Goal: Task Accomplishment & Management: Complete application form

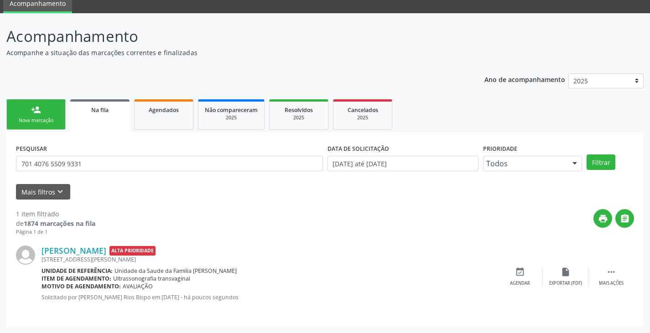
scroll to position [37, 0]
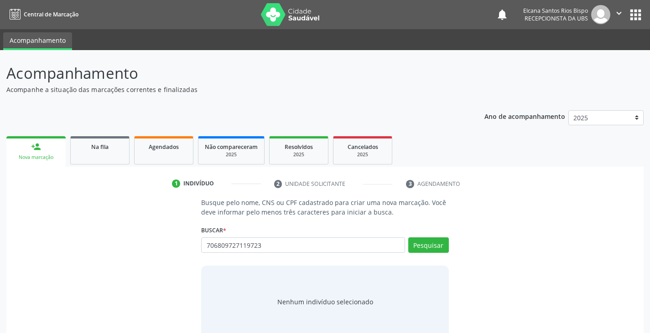
type input "706809727119723"
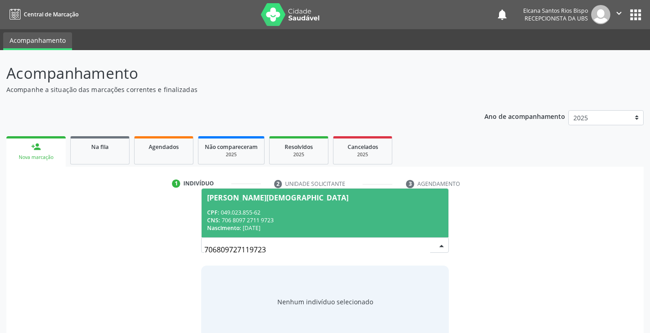
click at [253, 215] on div "CPF: 049.023.855-62" at bounding box center [324, 213] width 235 height 8
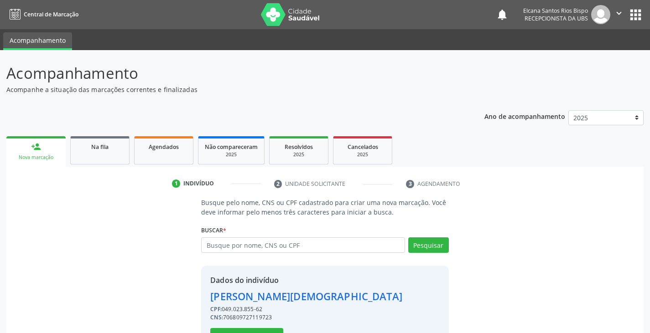
scroll to position [32, 0]
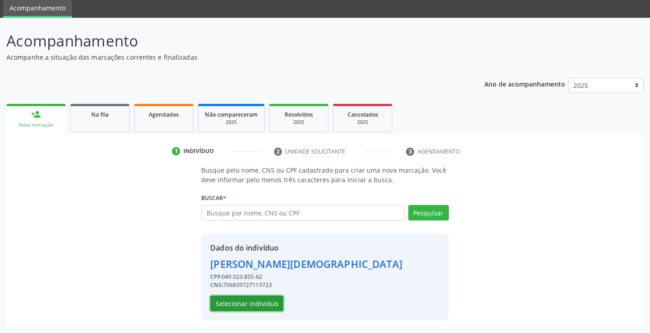
click at [254, 303] on button "Selecionar indivíduo" at bounding box center [246, 304] width 73 height 16
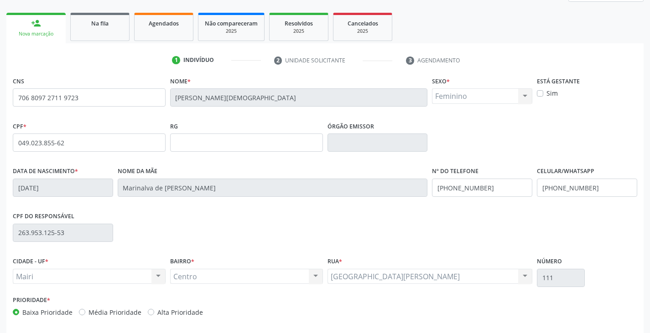
scroll to position [161, 0]
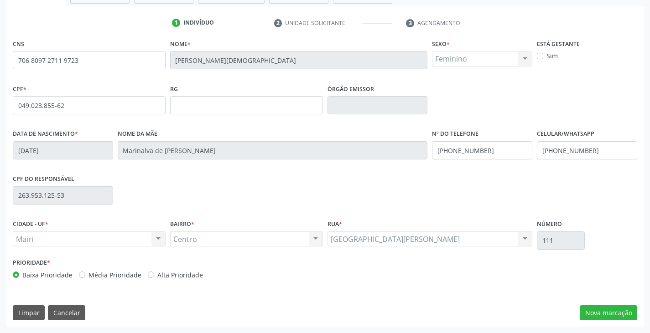
click at [181, 277] on label "Alta Prioridade" at bounding box center [180, 275] width 46 height 10
click at [154, 277] on input "Alta Prioridade" at bounding box center [151, 274] width 6 height 8
radio input "true"
click at [603, 154] on input "[PHONE_NUMBER]" at bounding box center [587, 150] width 100 height 18
type input "[PHONE_NUMBER]"
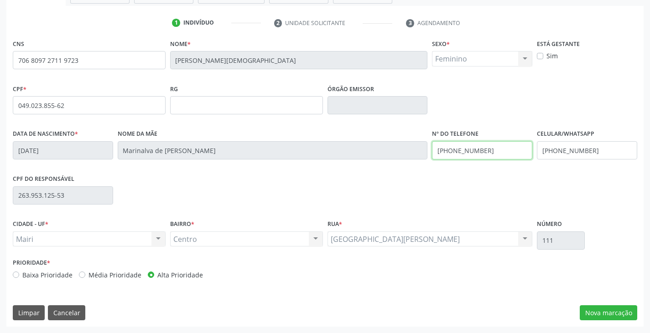
click at [498, 149] on input "[PHONE_NUMBER]" at bounding box center [482, 150] width 100 height 18
type input "("
type input "[PHONE_NUMBER]"
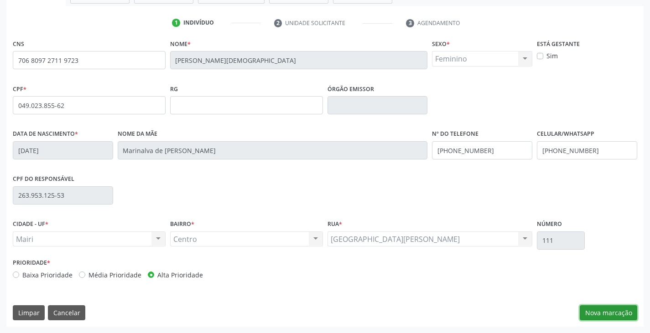
click at [589, 314] on button "Nova marcação" at bounding box center [608, 314] width 57 height 16
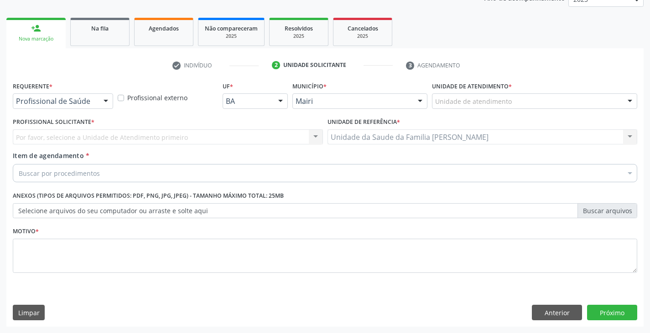
scroll to position [119, 0]
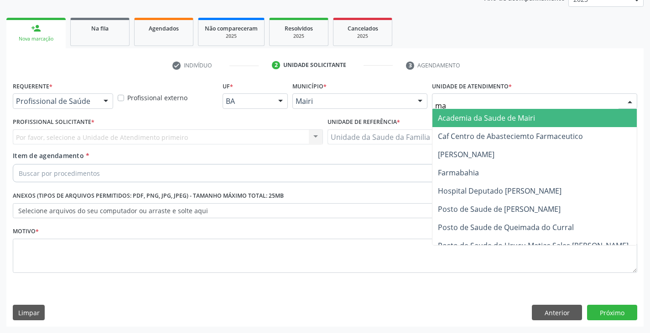
type input "mar"
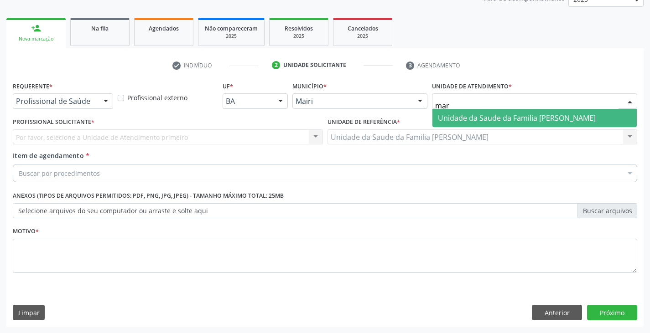
click at [464, 112] on span "Unidade da Saude da Familia [PERSON_NAME]" at bounding box center [534, 118] width 204 height 18
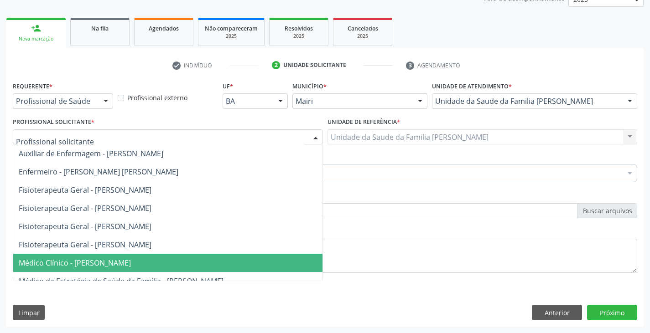
click at [73, 261] on span "Médico Clínico - [PERSON_NAME]" at bounding box center [75, 263] width 112 height 10
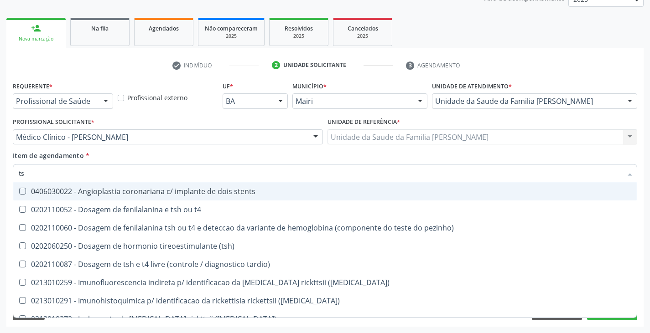
type input "tsh"
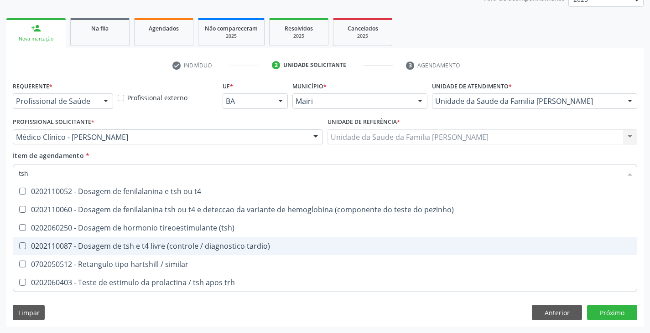
click at [93, 240] on span "0202110087 - Dosagem de tsh e t4 livre (controle / diagnostico tardio)" at bounding box center [325, 246] width 624 height 18
checkbox tardio\) "true"
type input "ts"
checkbox tardio\) "false"
checkbox similar "true"
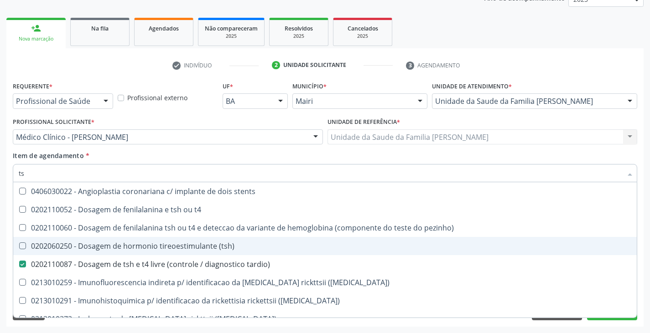
type input "t"
checkbox tardio\) "false"
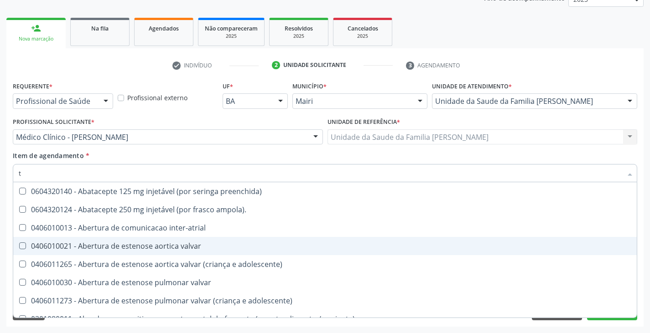
type input "[MEDICAL_DATA]"
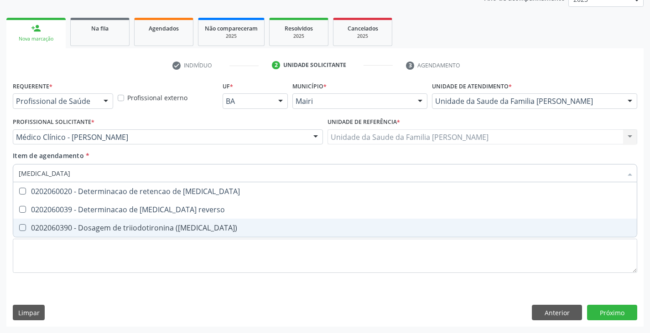
click at [97, 228] on div "0202060390 - Dosagem de triiodotironina ([MEDICAL_DATA])" at bounding box center [325, 227] width 613 height 7
checkbox \(t3\) "true"
type input "t"
checkbox \(t3\) "false"
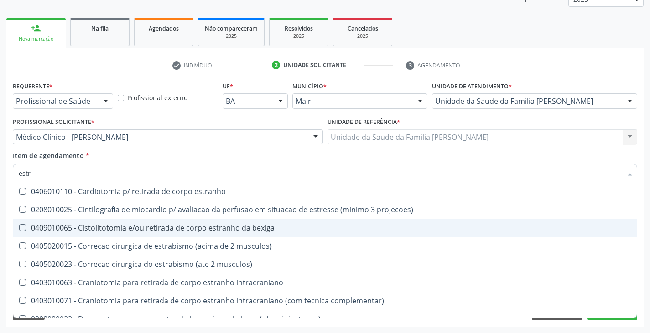
type input "estra"
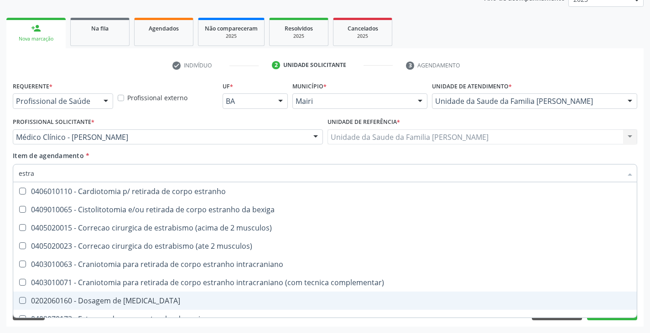
click at [102, 301] on div "0202060160 - Dosagem de [MEDICAL_DATA]" at bounding box center [325, 300] width 613 height 7
checkbox estradiol "true"
type input "estr"
checkbox estradiol "false"
checkbox ureter "true"
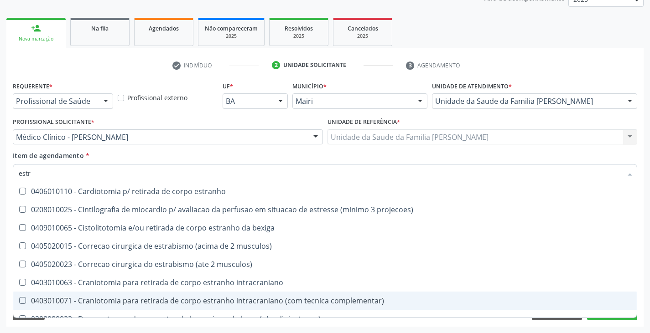
type input "est"
checkbox estradiol "false"
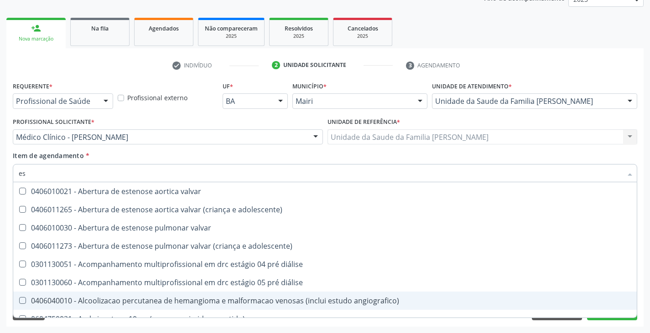
type input "e"
checkbox estradiol "false"
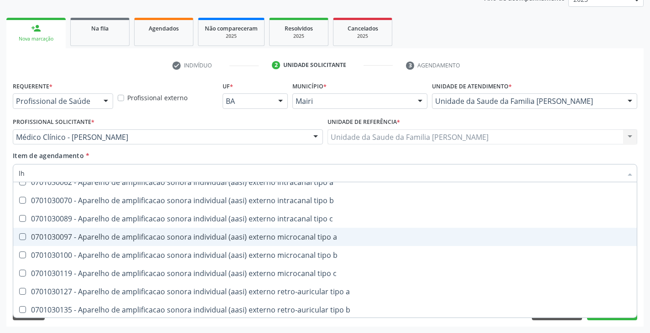
scroll to position [411, 0]
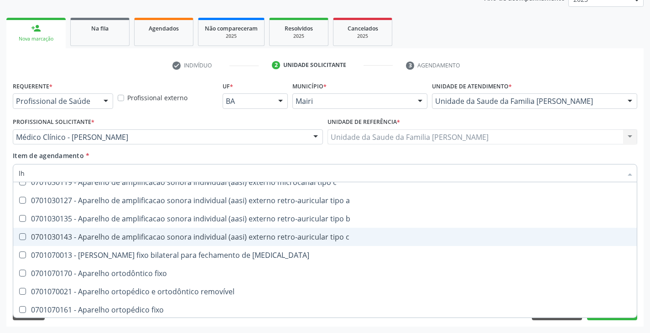
type input "l"
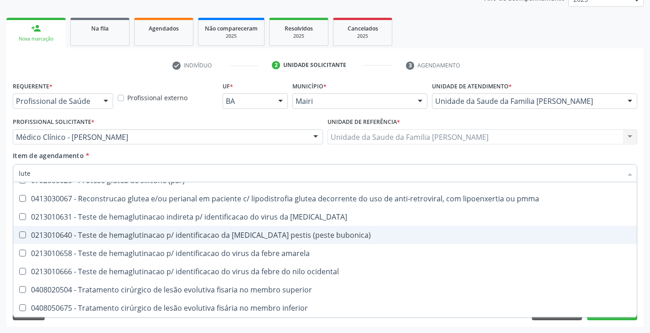
scroll to position [0, 0]
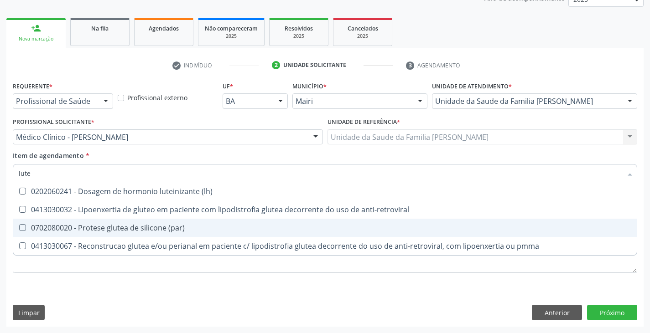
type input "lutei"
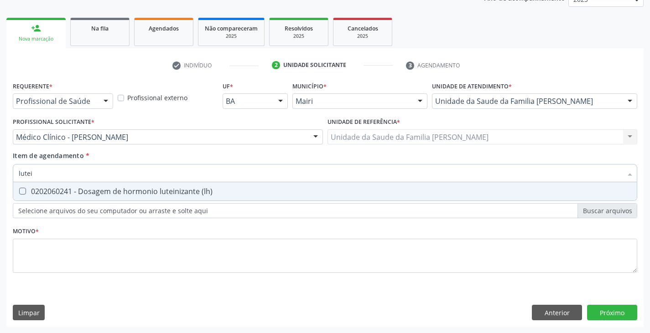
click at [211, 189] on div "0202060241 - Dosagem de hormonio luteinizante (lh)" at bounding box center [325, 191] width 613 height 7
checkbox \(lh\) "true"
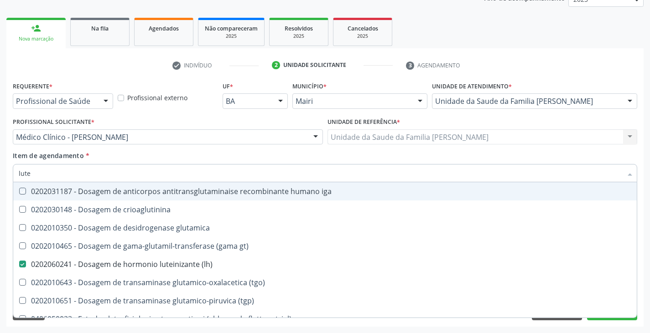
type input "lut"
checkbox iga "false"
type input "lu"
checkbox \(lh\) "false"
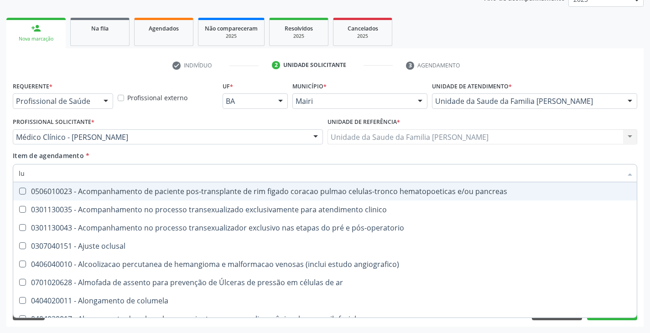
type input "l"
checkbox \(lh\) "false"
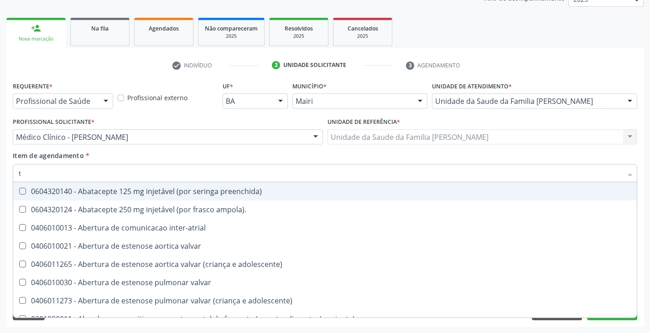
type input "te"
checkbox comprimido\) "true"
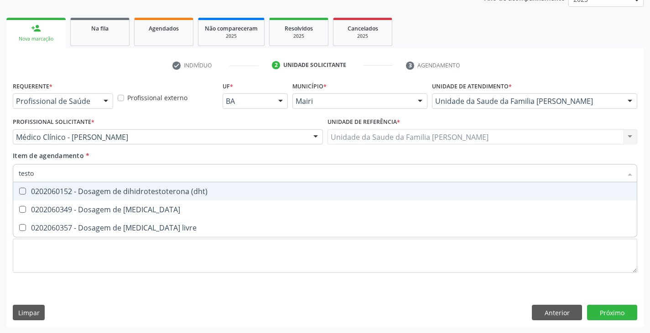
type input "testos"
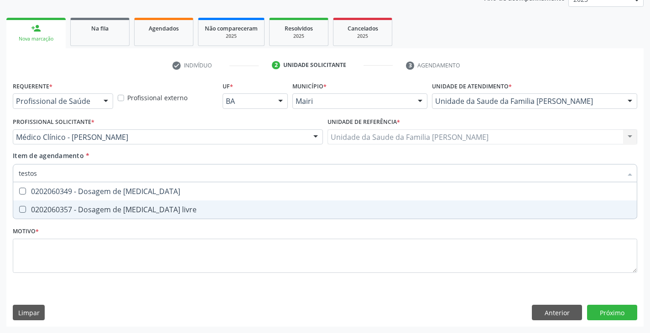
click at [185, 207] on div "0202060357 - Dosagem de [MEDICAL_DATA] livre" at bounding box center [325, 209] width 613 height 7
checkbox livre "true"
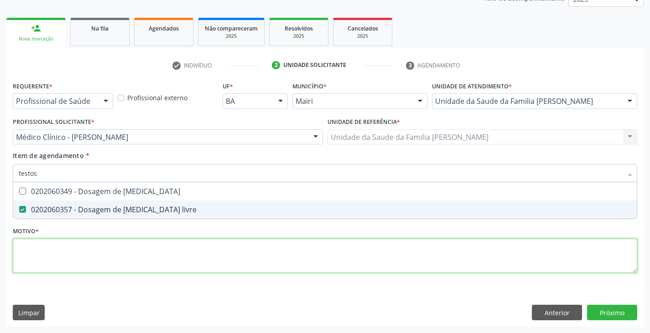
click at [153, 265] on div "Requerente * Profissional de Saúde Profissional de Saúde Paciente Nenhum result…" at bounding box center [325, 182] width 624 height 207
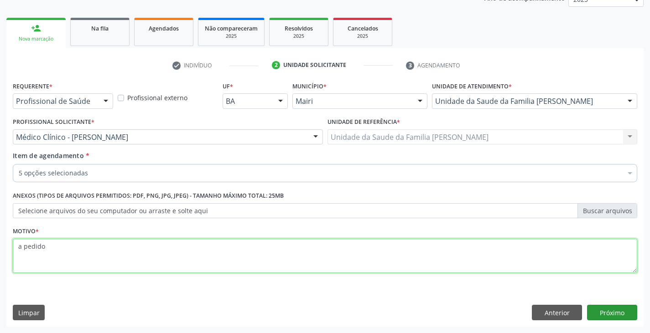
type textarea "a pedido"
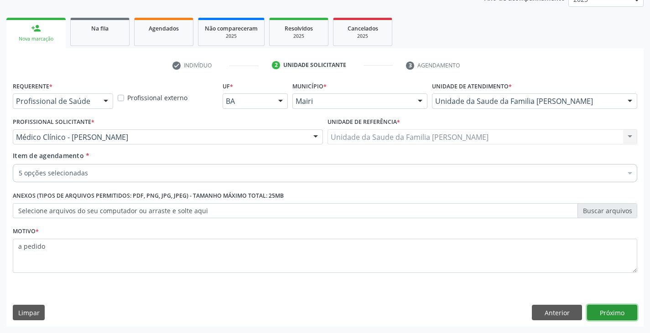
click at [613, 310] on button "Próximo" at bounding box center [612, 313] width 50 height 16
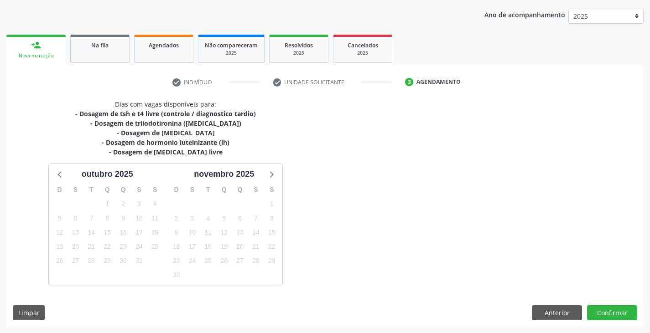
scroll to position [119, 0]
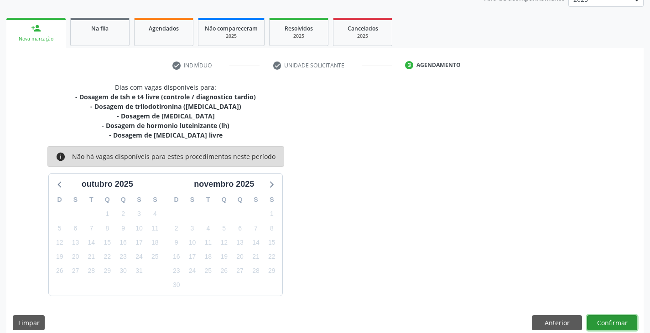
click at [614, 324] on button "Confirmar" at bounding box center [612, 324] width 50 height 16
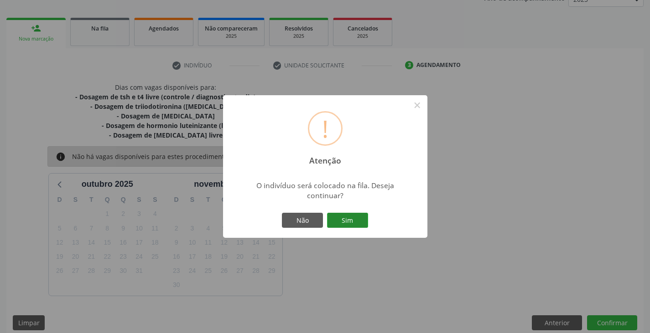
click at [342, 223] on button "Sim" at bounding box center [347, 221] width 41 height 16
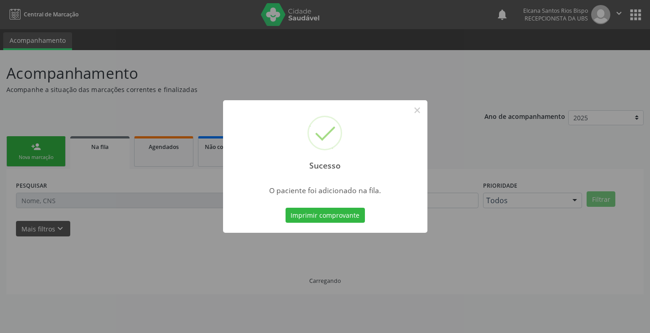
scroll to position [0, 0]
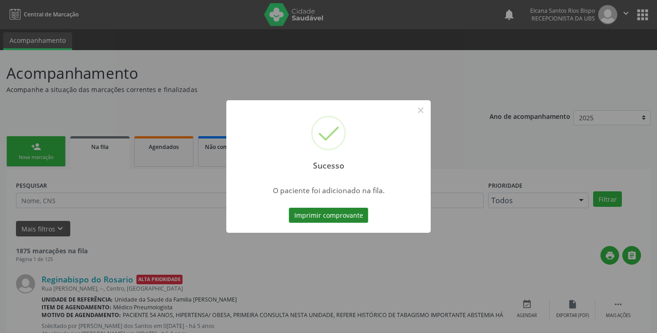
click at [357, 217] on button "Imprimir comprovante" at bounding box center [328, 216] width 79 height 16
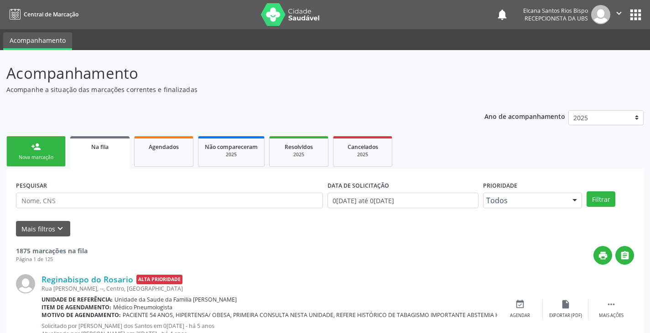
click at [37, 158] on div "Nova marcação" at bounding box center [36, 157] width 46 height 7
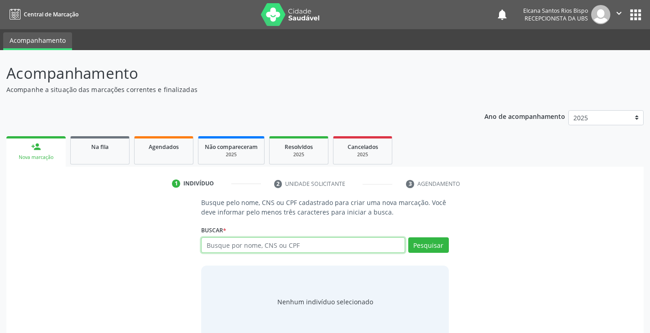
click at [260, 247] on input "text" at bounding box center [302, 246] width 203 height 16
paste input "706 8097 2711 9723"
type input "706 8097 2711 9723"
click at [432, 246] on button "Pesquisar" at bounding box center [428, 246] width 41 height 16
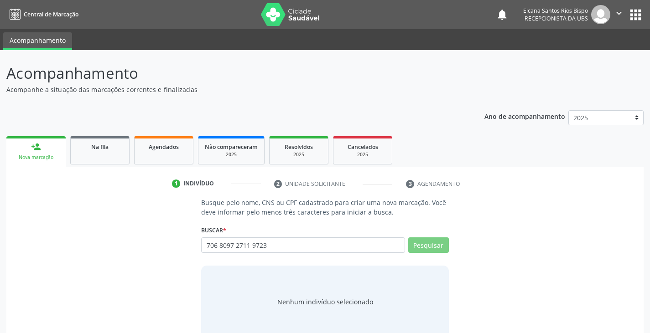
scroll to position [18, 0]
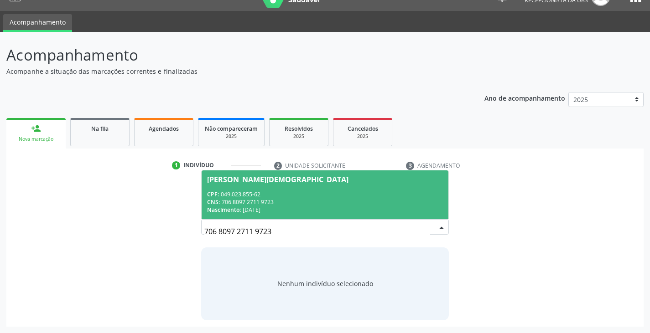
click at [330, 206] on div "Nascimento: 0[DATE]" at bounding box center [324, 210] width 235 height 8
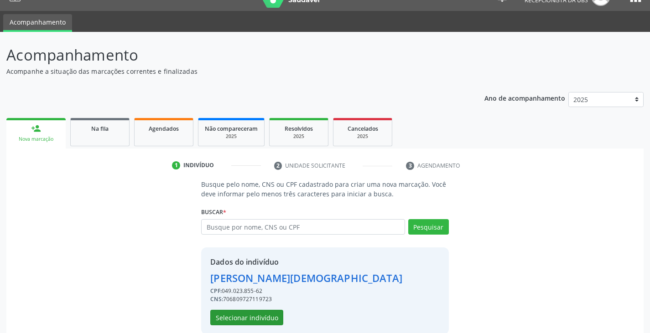
scroll to position [32, 0]
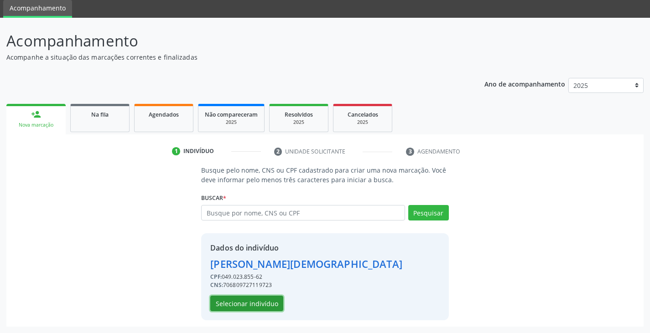
click at [265, 299] on button "Selecionar indivíduo" at bounding box center [246, 304] width 73 height 16
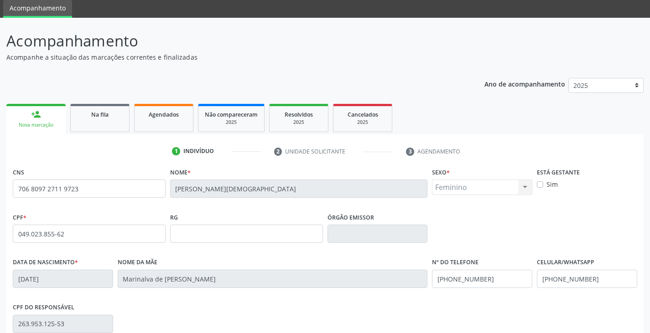
scroll to position [161, 0]
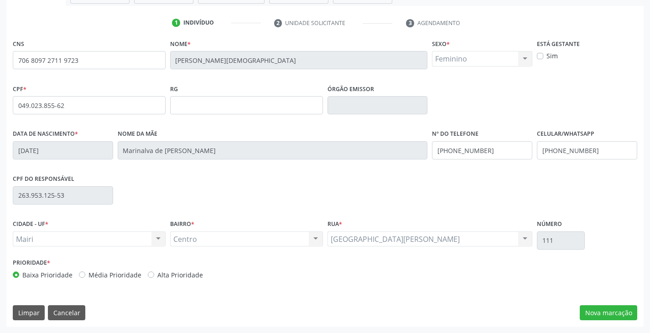
click at [165, 277] on label "Alta Prioridade" at bounding box center [180, 275] width 46 height 10
click at [154, 277] on input "Alta Prioridade" at bounding box center [151, 274] width 6 height 8
radio input "true"
click at [165, 277] on label "Alta Prioridade" at bounding box center [180, 275] width 46 height 10
click at [154, 277] on input "Alta Prioridade" at bounding box center [151, 274] width 6 height 8
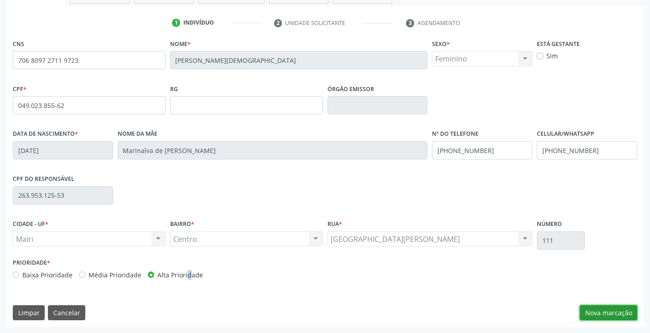
click at [598, 314] on button "Nova marcação" at bounding box center [608, 314] width 57 height 16
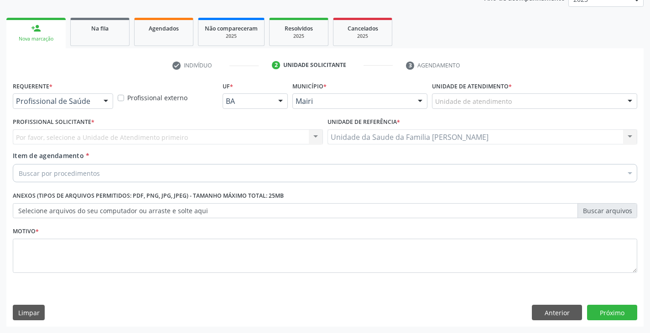
scroll to position [119, 0]
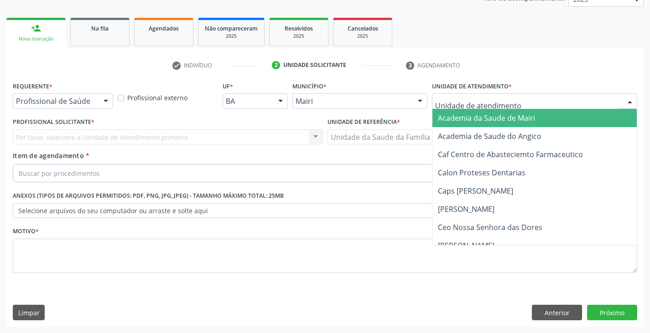
click at [474, 100] on input "text" at bounding box center [526, 106] width 183 height 18
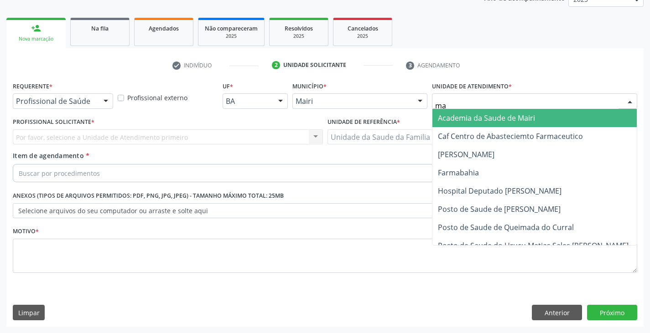
type input "mar"
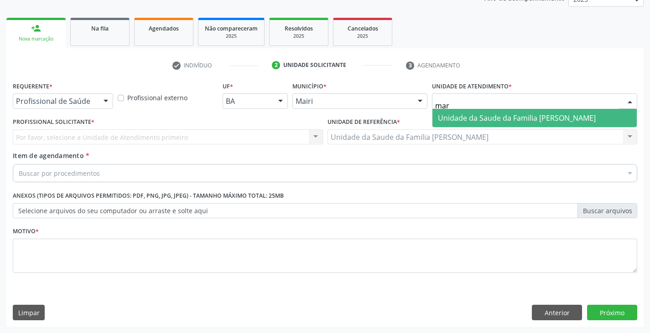
click at [466, 117] on span "Unidade da Saude da Familia [PERSON_NAME]" at bounding box center [517, 118] width 158 height 10
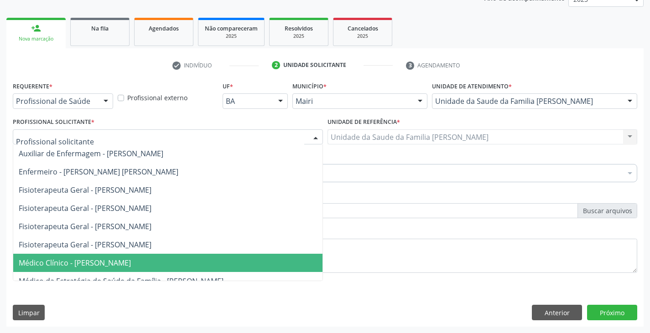
click at [66, 264] on span "Médico Clínico - [PERSON_NAME]" at bounding box center [75, 263] width 112 height 10
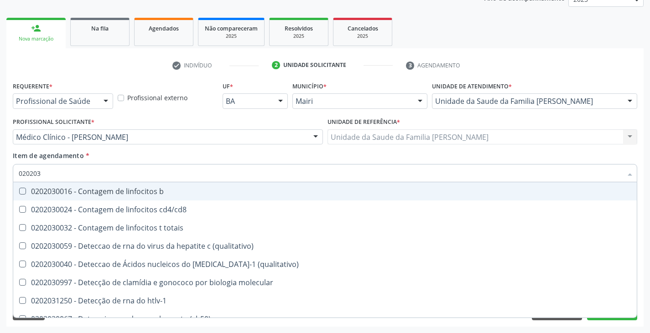
type input "0202038"
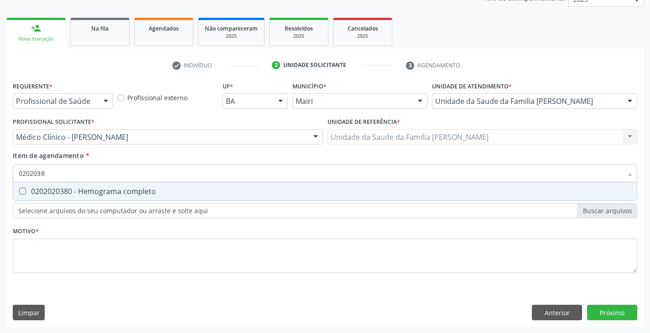
click at [69, 194] on div "0202020380 - Hemograma completo" at bounding box center [325, 191] width 613 height 7
checkbox completo "true"
type input "020203"
checkbox completo "false"
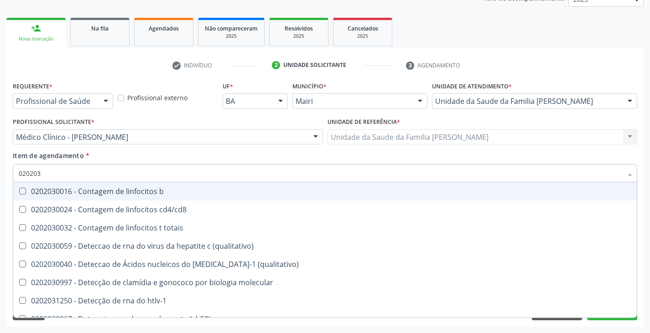
type input "02020"
checkbox completo "false"
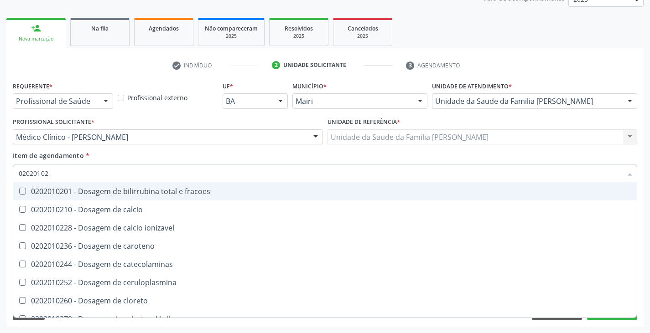
type input "020201029"
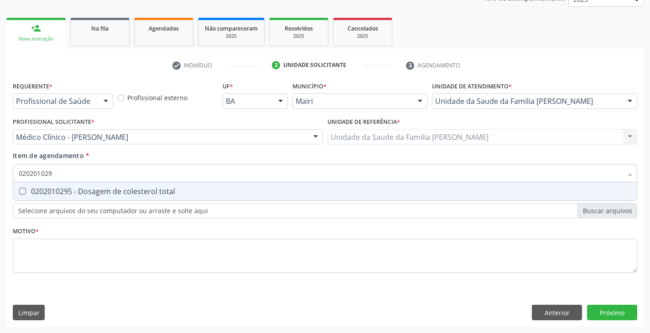
click at [70, 195] on div "0202010295 - Dosagem de colesterol total" at bounding box center [325, 191] width 613 height 7
checkbox total "true"
type input "02020102"
checkbox total "false"
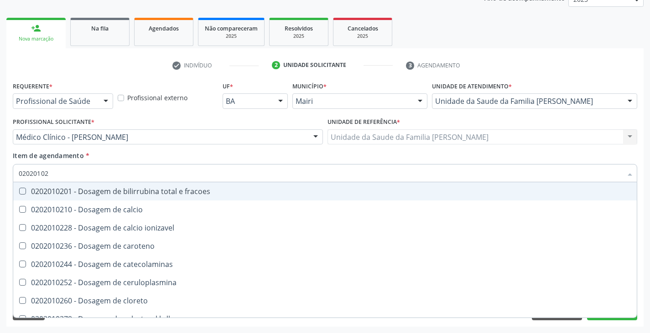
type input "020201028"
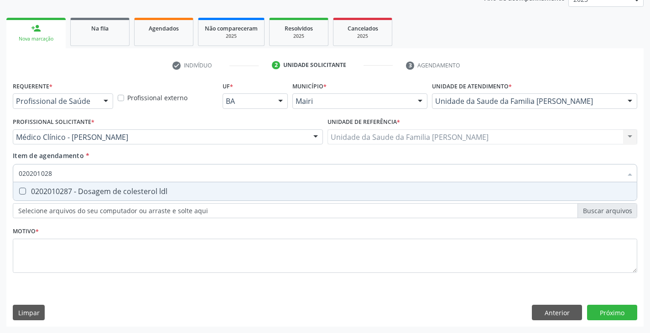
click at [70, 195] on div "0202010287 - Dosagem de colesterol ldl" at bounding box center [325, 191] width 613 height 7
checkbox ldl "true"
type input "02020102"
checkbox ldl "false"
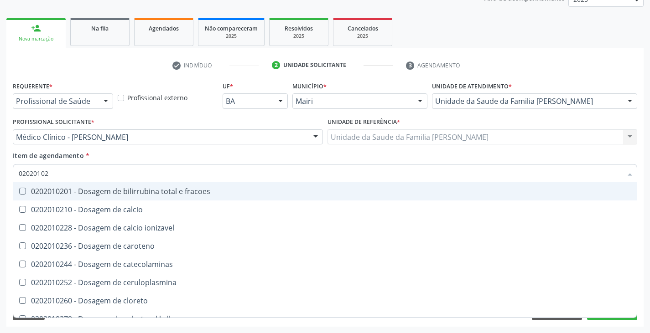
type input "020201027"
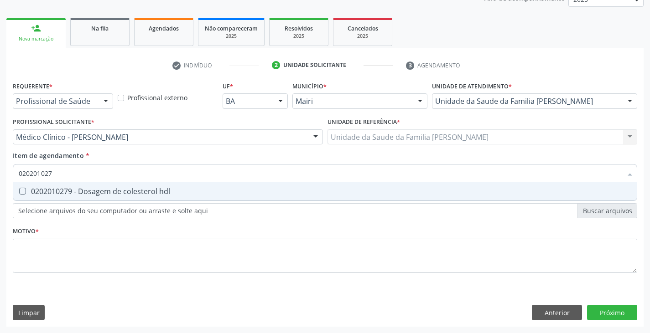
click at [70, 195] on div "0202010279 - Dosagem de colesterol hdl" at bounding box center [325, 191] width 613 height 7
checkbox hdl "true"
type input "02020102"
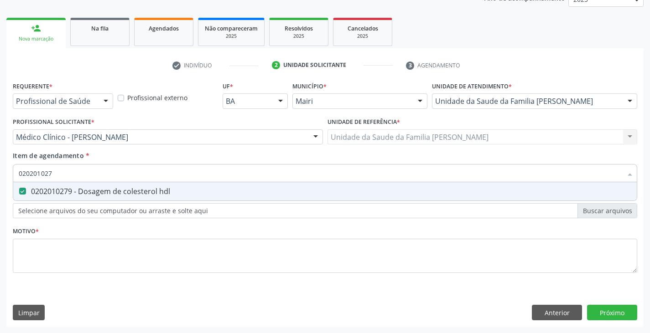
checkbox hdl "false"
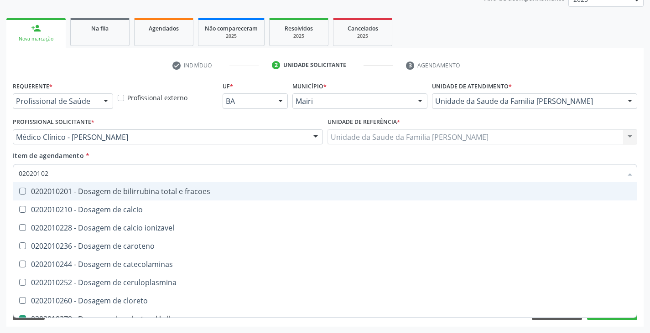
type input "0202010"
checkbox hdl "false"
checkbox ldl "false"
checkbox total "false"
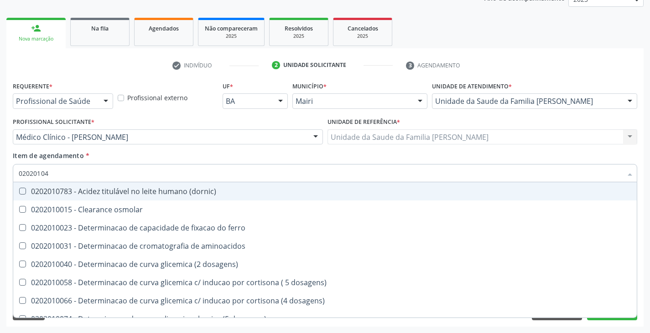
type input "020201047"
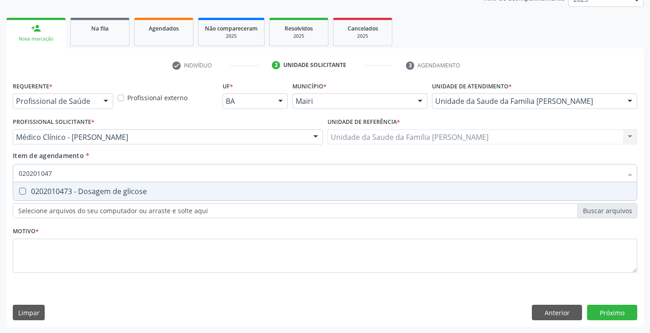
click at [70, 195] on div "0202010473 - Dosagem de glicose" at bounding box center [325, 191] width 613 height 7
checkbox glicose "true"
type input "02020104"
checkbox glicose "false"
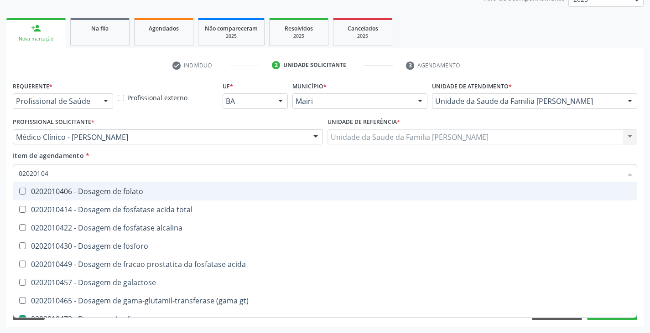
type input "0202010"
checkbox glicose "false"
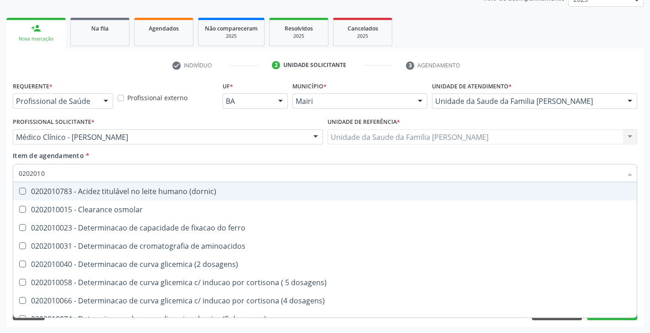
type input "020201"
checkbox hdl "false"
checkbox ldl "false"
checkbox total "false"
checkbox alfa-hidroxibutirica "true"
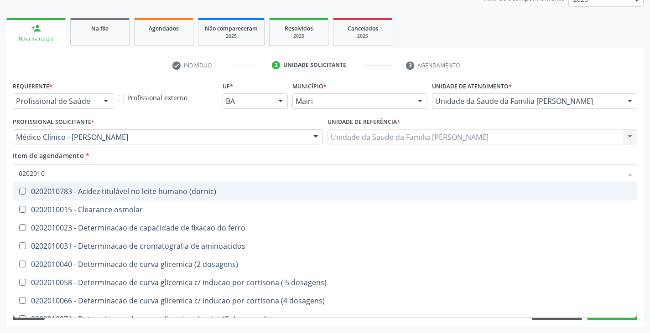
checkbox glutamica "true"
checkbox latica "true"
checkbox glicose "false"
checkbox magnesio "true"
type input "0"
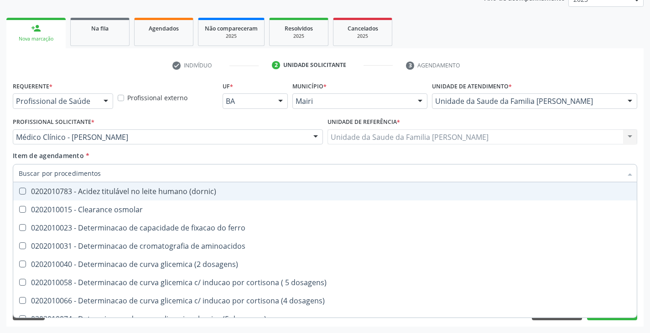
checkbox hdl "false"
checkbox ldl "false"
checkbox total "false"
checkbox glicose "false"
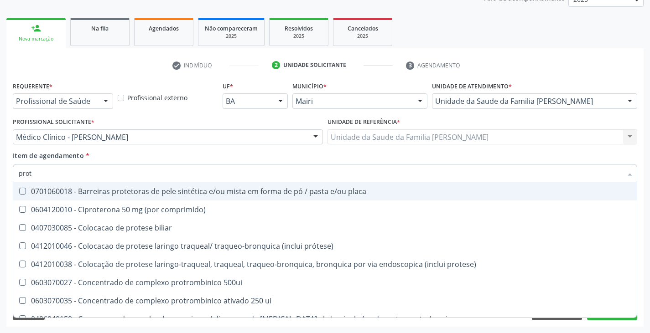
type input "prote"
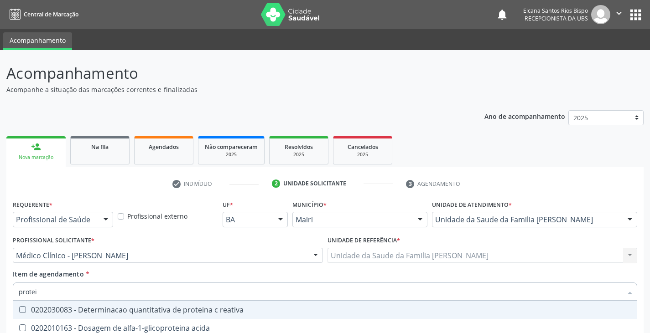
scroll to position [119, 0]
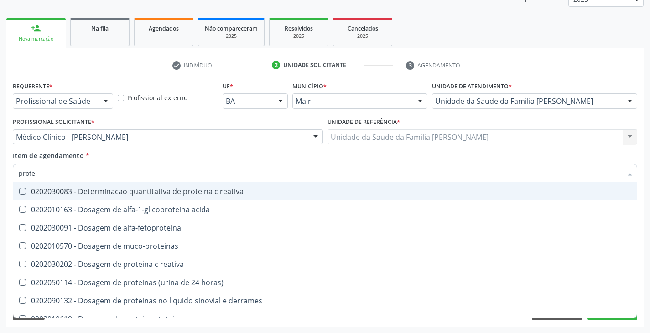
type input "protein"
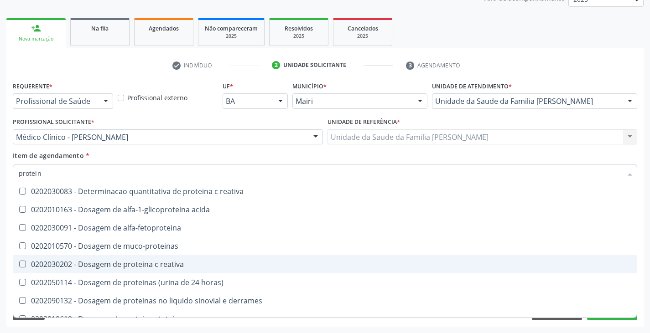
scroll to position [46, 0]
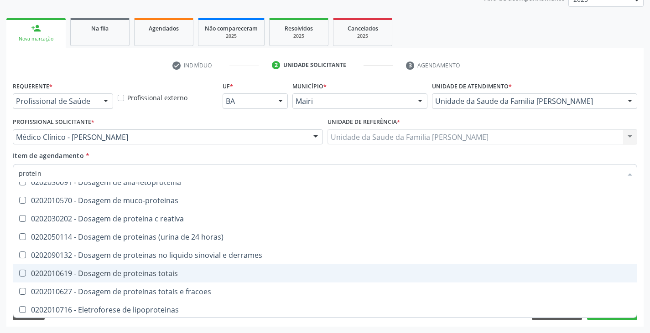
click at [80, 274] on div "0202010619 - Dosagem de proteinas totais" at bounding box center [325, 273] width 613 height 7
click at [80, 272] on div "0202010619 - Dosagem de proteinas totais" at bounding box center [325, 273] width 613 height 7
checkbox totais "true"
type input "prote"
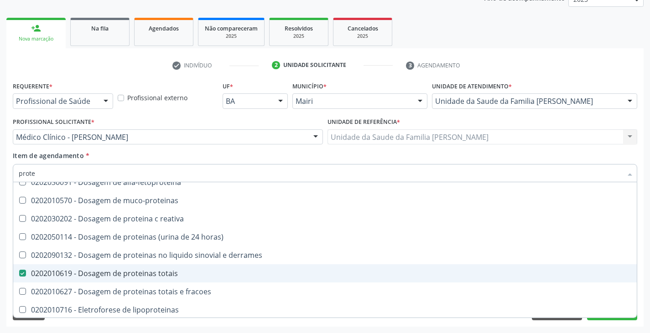
checkbox totais "false"
checkbox puerperio "true"
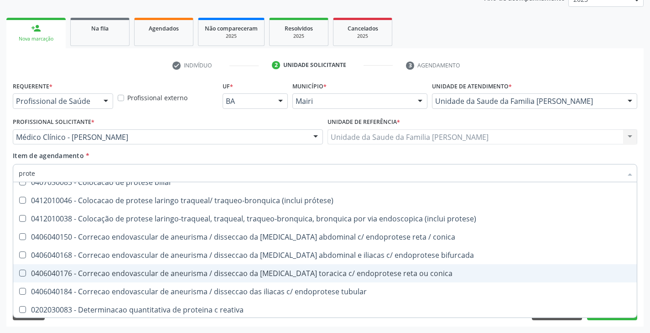
type input "prot"
checkbox totais "false"
checkbox liquor "true"
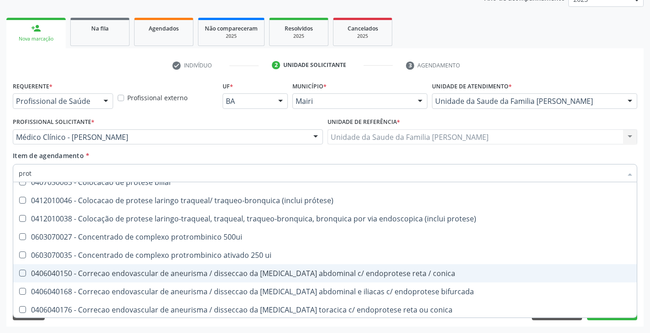
type input "pro"
checkbox totais "false"
checkbox protrombina "true"
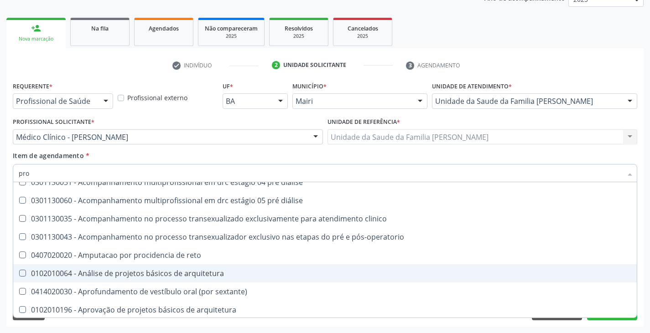
type input "pr"
checkbox totais "false"
checkbox temporaria "true"
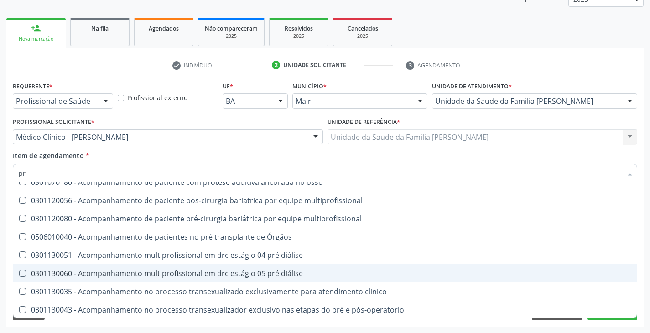
type input "p"
checkbox totais "false"
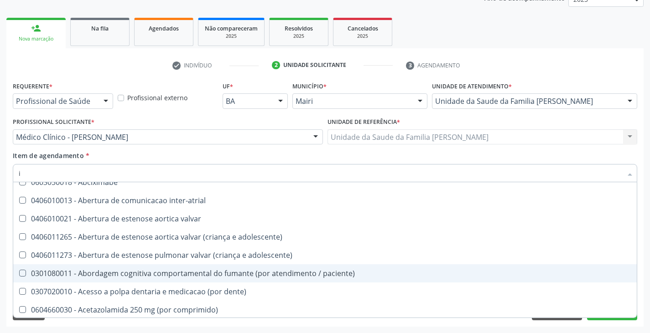
type input "in"
checkbox olho "true"
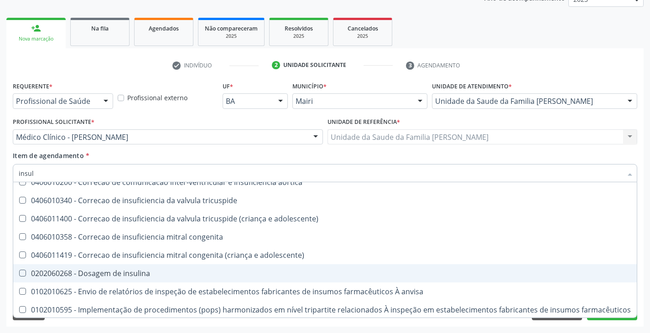
scroll to position [0, 0]
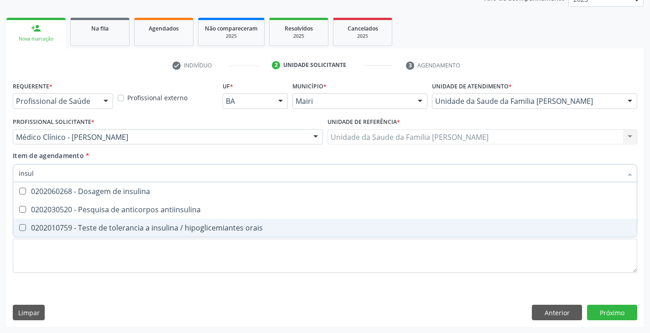
type input "insuli"
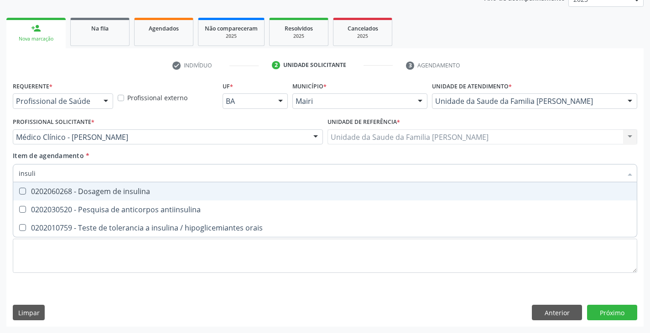
click at [108, 185] on span "0202060268 - Dosagem de insulina" at bounding box center [325, 191] width 624 height 18
checkbox insulina "true"
type input "insu"
checkbox insulina "false"
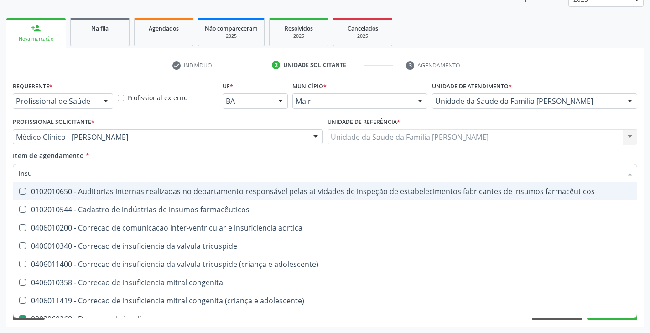
type input "ins"
checkbox insulina "false"
checkbox cronica "true"
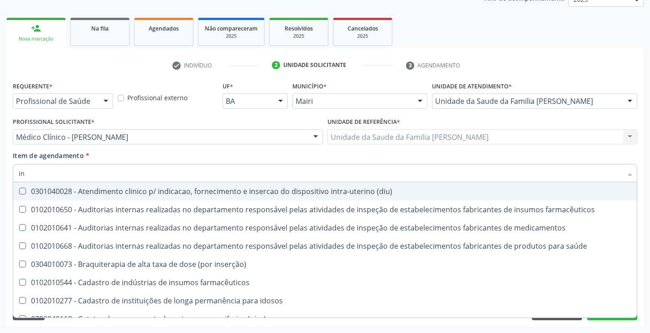
type input "i"
checkbox insulina "false"
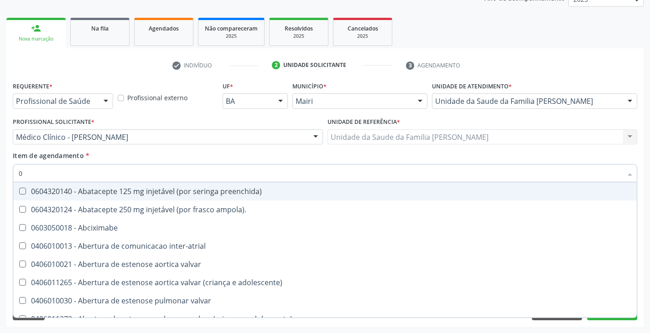
type input "02"
checkbox escrotal "true"
checkbox captacao "true"
checkbox estimulo "true"
checkbox osmolar "true"
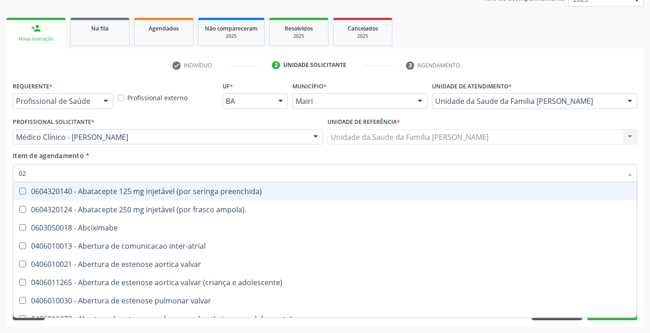
checkbox transcutanea "true"
checkbox aparentado "true"
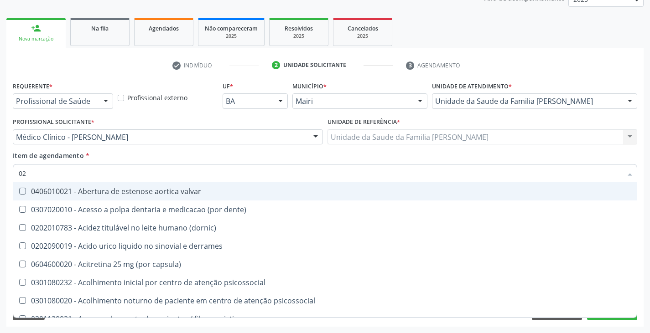
type input "020"
checkbox herpesvirus "true"
checkbox agua "true"
checkbox alimentos "true"
checkbox amniotico "true"
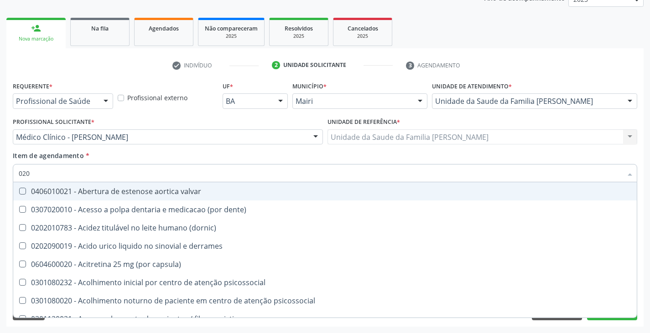
checkbox semana\) "true"
checkbox arteria "true"
checkbox hdl "false"
checkbox ldl "false"
checkbox total "false"
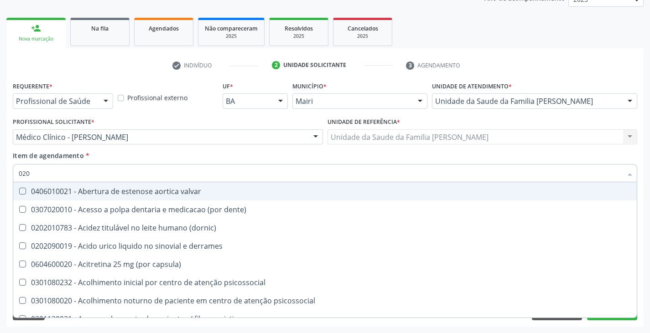
checkbox glicose "false"
checkbox insulina "false"
checkbox totais "false"
checkbox Eletro-oculografia "true"
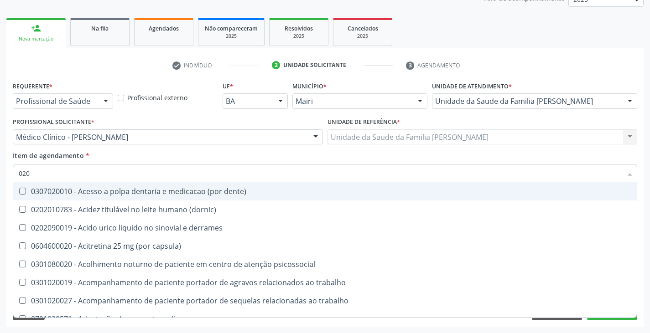
type input "0202"
checkbox puncao "true"
checkbox linfatico "true"
checkbox ocular "true"
checkbox laser "true"
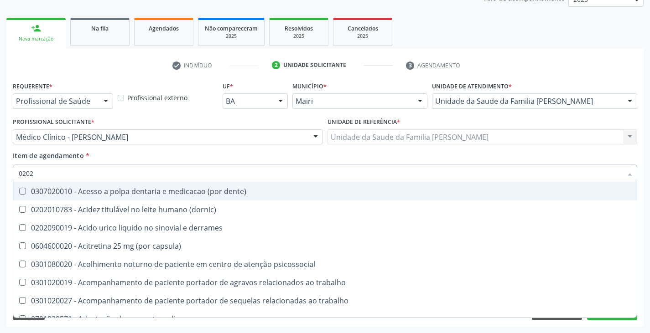
checkbox lumen "true"
checkbox \(bilateral\) "true"
checkbox revisao "true"
checkbox hdl "false"
checkbox ldl "false"
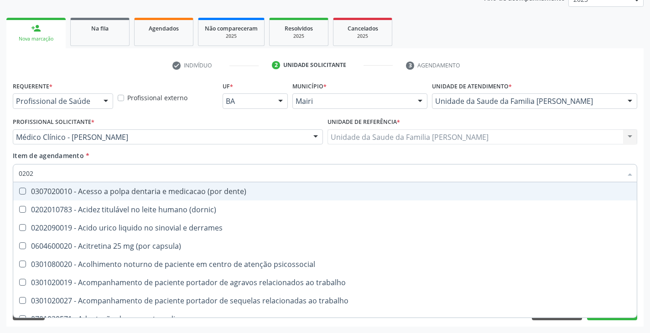
checkbox total "false"
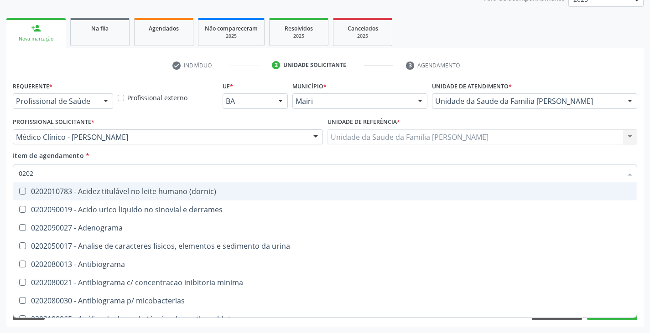
type input "02020"
checkbox cadmio "true"
checkbox calcio "true"
checkbox ionizavel "true"
checkbox hdl "false"
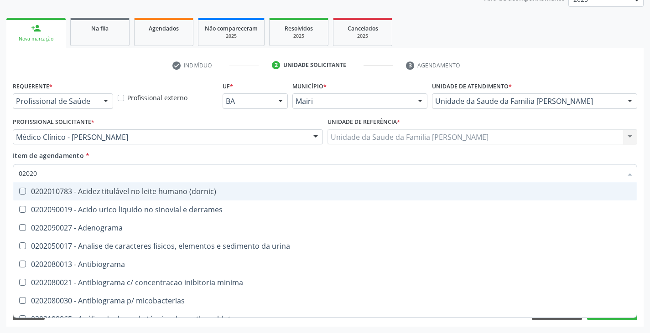
checkbox ldl "false"
checkbox total "false"
checkbox fenitoina "true"
checkbox glicose "false"
checkbox hcg\) "true"
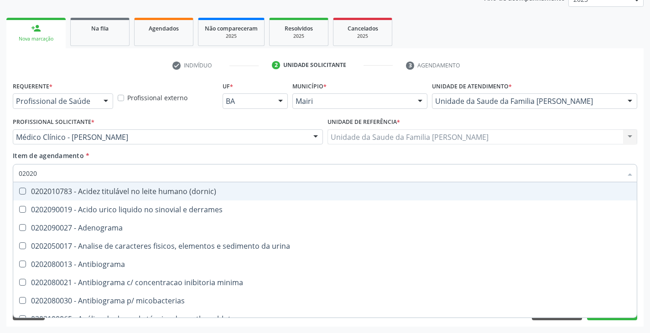
checkbox insulina "false"
checkbox mercurio "true"
checkbox totais "false"
checkbox acilcarnitinas "true"
checkbox completo "false"
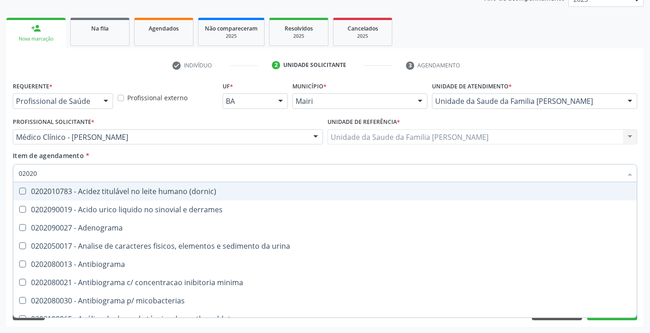
type input "020201"
checkbox fungos "true"
checkbox \(qualitativo\) "true"
checkbox tardio\) "true"
checkbox \(cada\) "true"
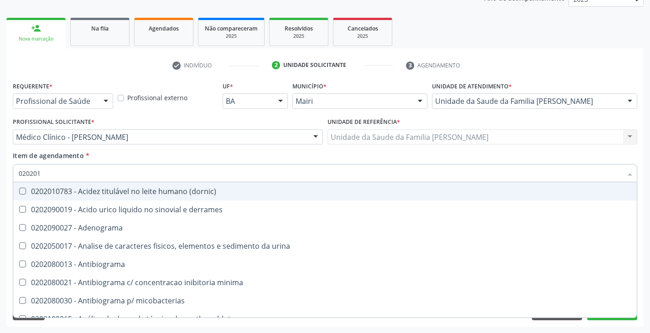
checkbox trombina "true"
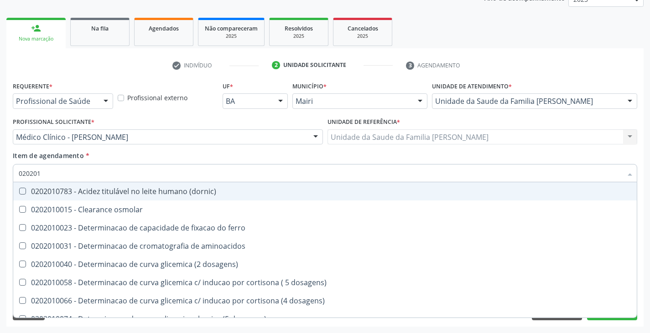
type input "0202010"
checkbox fracoes "true"
checkbox calcio "true"
checkbox ionizavel "true"
checkbox hdl "false"
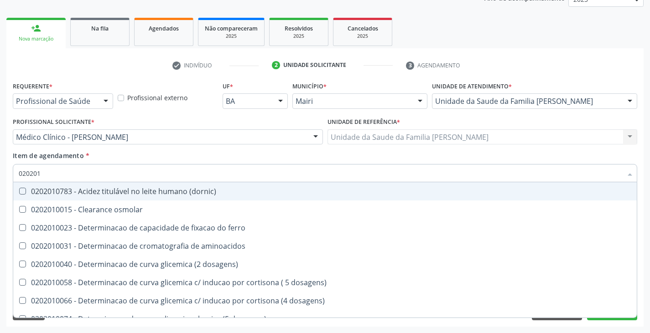
checkbox ldl "false"
checkbox total "false"
checkbox ferritina "true"
checkbox glicose "false"
checkbox isomerase-fosfohexose "true"
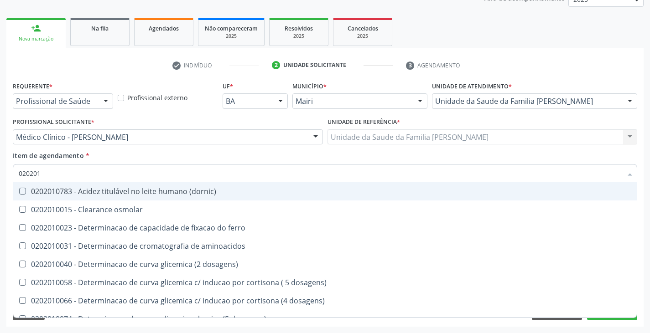
checkbox totais "false"
type input "02020106"
checkbox osmolar "true"
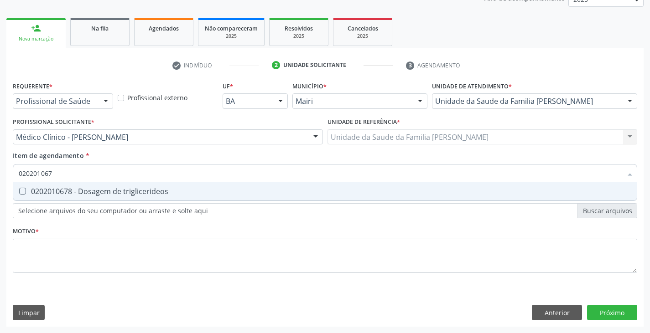
type input "0202010678"
click at [89, 192] on div "0202010678 - Dosagem de triglicerideos" at bounding box center [325, 191] width 613 height 7
checkbox triglicerideos "true"
type input "02020106"
checkbox triglicerideos "false"
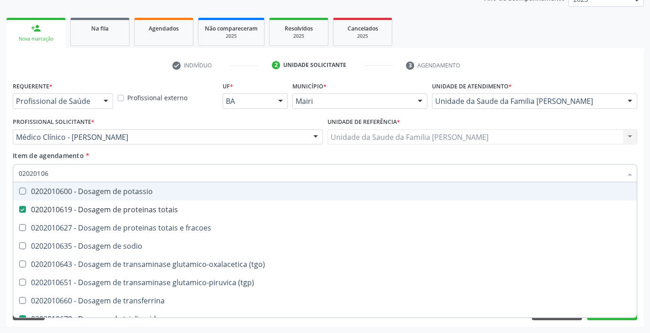
type input "0202010"
checkbox totais "false"
checkbox triglicerideos "false"
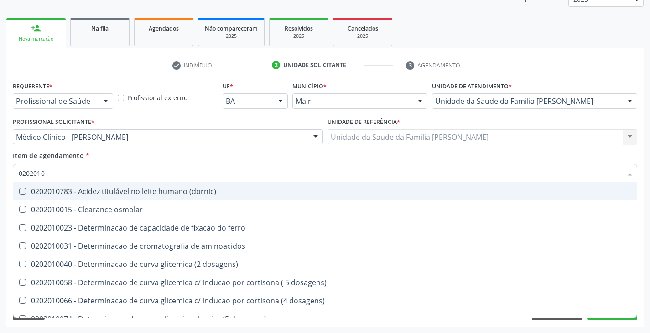
type input "02020106"
checkbox osmolar "true"
checkbox dosagens\) "true"
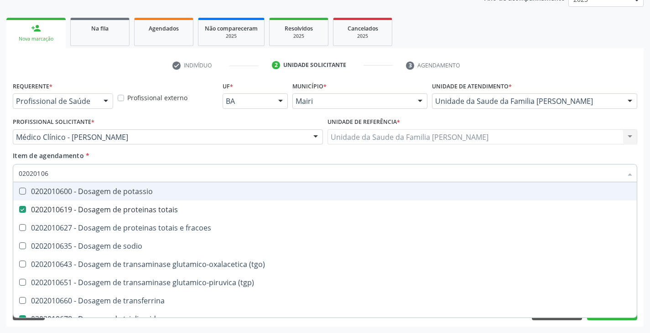
type input "020201064"
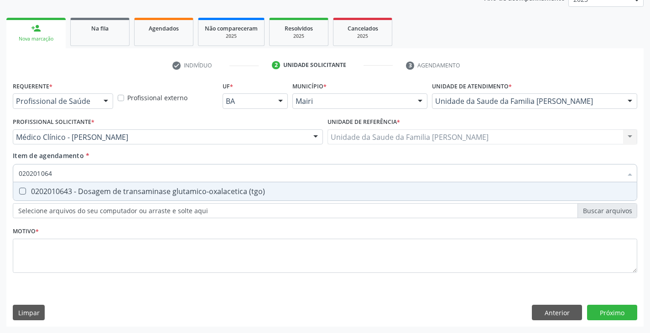
click at [88, 193] on div "0202010643 - Dosagem de transaminase glutamico-oxalacetica (tgo)" at bounding box center [325, 191] width 613 height 7
checkbox \(tgo\) "true"
type input "02020106"
checkbox \(tgo\) "false"
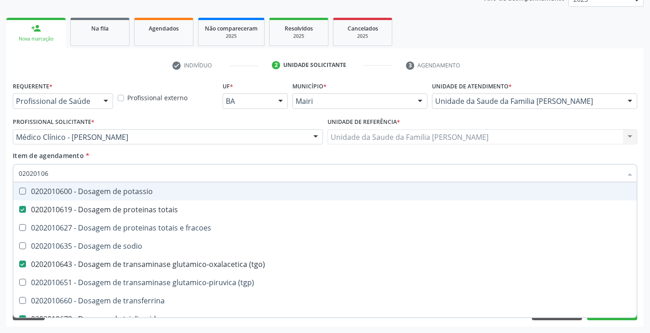
type input "020201065"
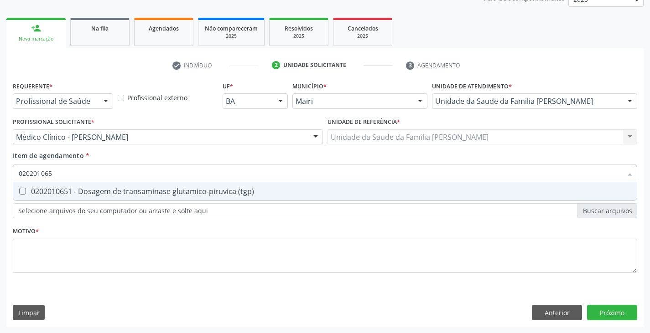
click at [88, 193] on div "0202010651 - Dosagem de transaminase glutamico-piruvica (tgp)" at bounding box center [325, 191] width 613 height 7
checkbox \(tgp\) "true"
type input "02020106"
checkbox \(tgp\) "false"
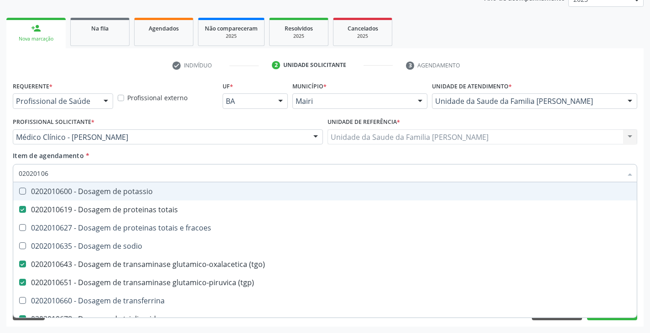
type input "020201063"
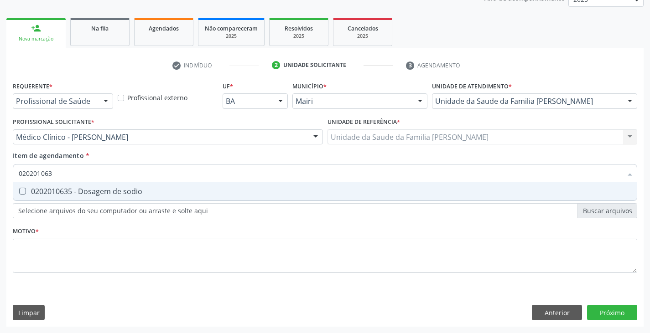
click at [88, 193] on div "0202010635 - Dosagem de sodio" at bounding box center [325, 191] width 613 height 7
checkbox sodio "true"
type input "02020106"
checkbox sodio "false"
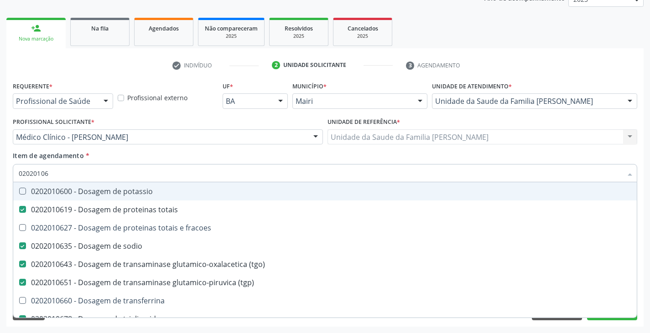
type input "020201060"
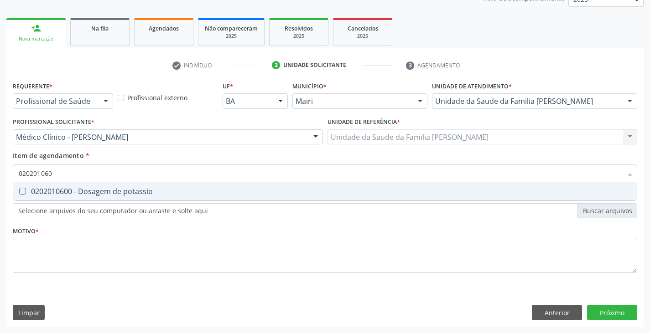
click at [88, 193] on div "0202010600 - Dosagem de potassio" at bounding box center [325, 191] width 613 height 7
checkbox potassio "true"
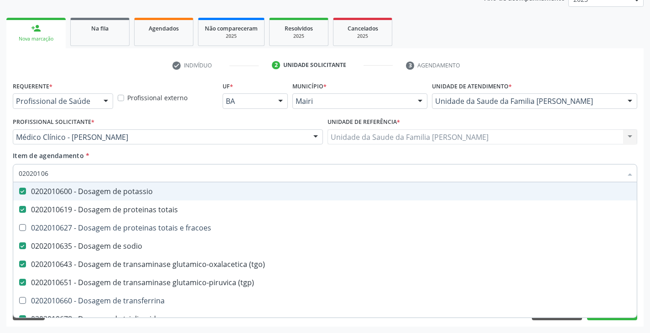
type input "020201069"
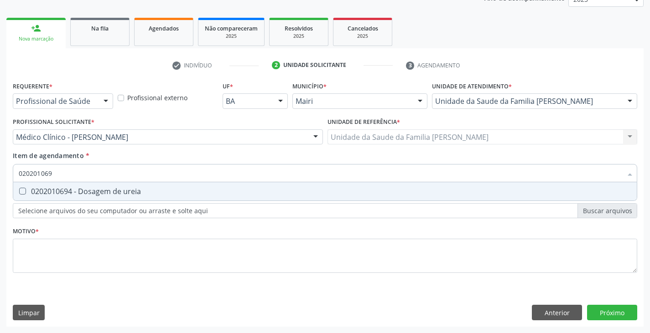
click at [88, 193] on div "0202010694 - Dosagem de ureia" at bounding box center [325, 191] width 613 height 7
checkbox ureia "true"
type input "0202010"
checkbox ureia "false"
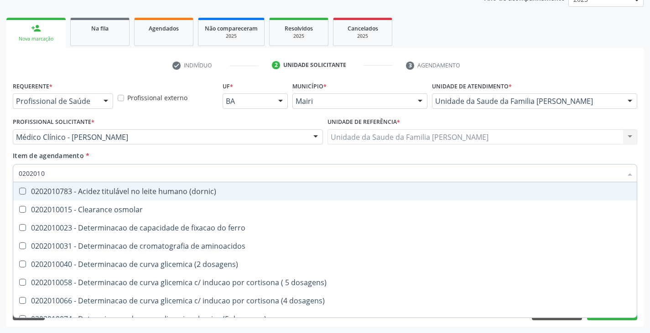
type input "020201"
checkbox hdl "false"
checkbox ldl "false"
checkbox total "false"
checkbox alfa-hidroxibutirica "true"
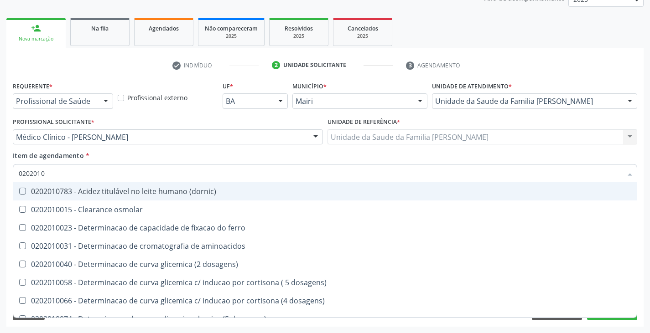
checkbox glutamica "true"
checkbox latica "true"
checkbox glicose "false"
checkbox magnesio "true"
checkbox potassio "false"
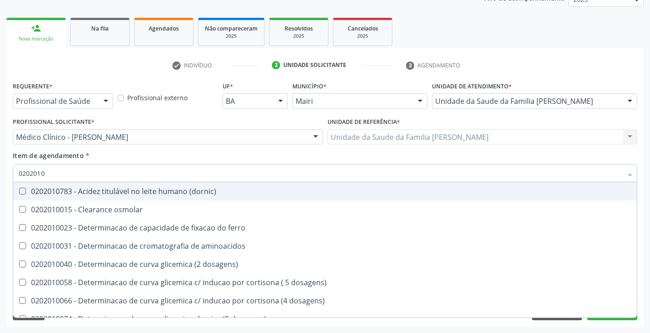
checkbox totais "false"
checkbox sodio "false"
checkbox \(tgo\) "false"
checkbox \(tgp\) "false"
checkbox triglicerideos "false"
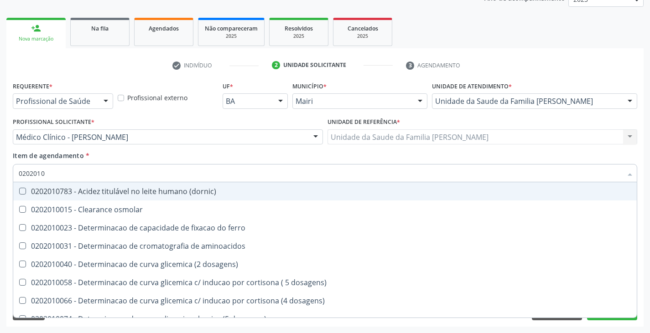
checkbox b12 "true"
checkbox proteinas "true"
checkbox \) "true"
checkbox d-xilose "true"
type input "02020"
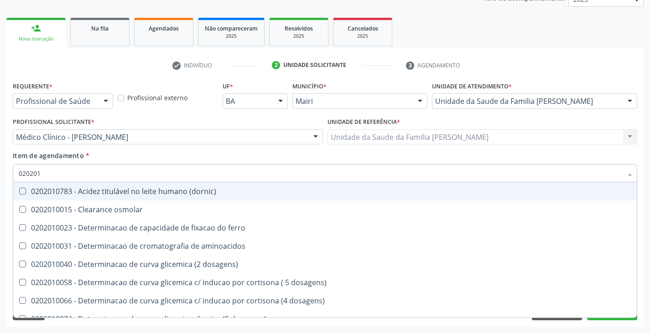
checkbox hdl "false"
checkbox ldl "false"
checkbox total "false"
checkbox glicose "false"
checkbox potassio "false"
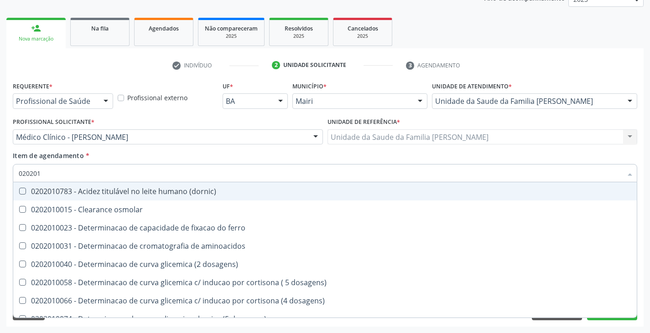
checkbox totais "false"
checkbox sodio "false"
checkbox \(tgo\) "false"
checkbox \(tgp\) "false"
checkbox triglicerideos "false"
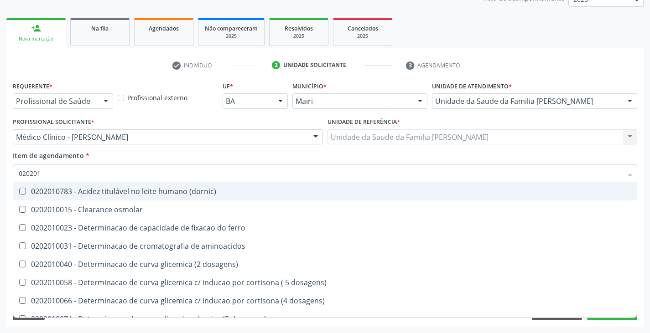
checkbox ureia "false"
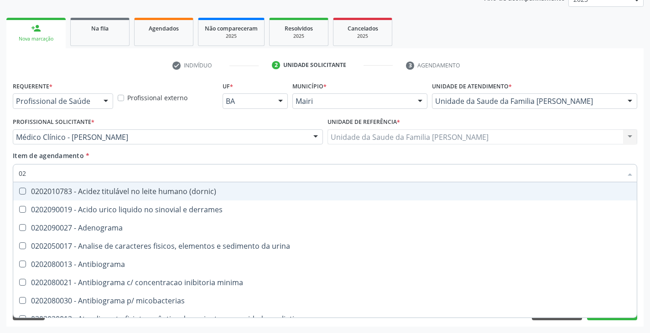
type input "0"
checkbox hdl "false"
checkbox ldl "false"
checkbox total "false"
checkbox latica "false"
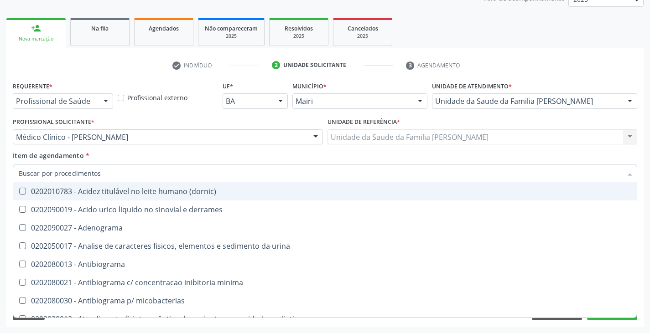
checkbox fracionadas\) "false"
checkbox digitoxina\) "false"
checkbox glicose "false"
checkbox \(ige\) "false"
checkbox insulina "false"
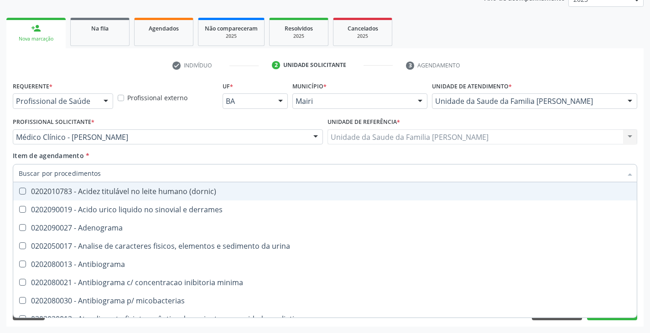
checkbox porfirinas "false"
checkbox potassio "false"
checkbox totais "false"
checkbox sodio "false"
checkbox livre "false"
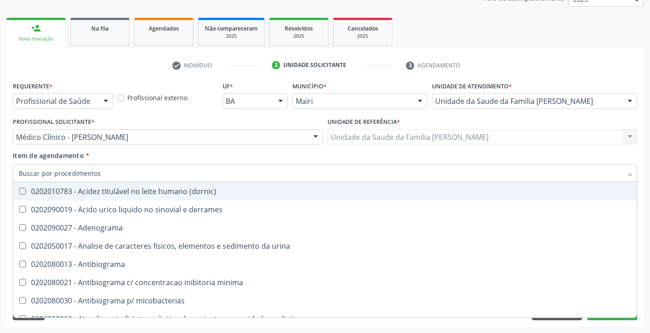
checkbox \(tgo\) "false"
checkbox \(tgp\) "false"
checkbox triglicerideos "false"
checkbox troponina "false"
checkbox ureia "false"
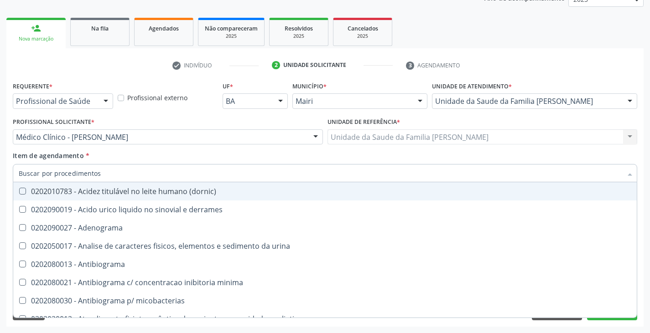
checkbox amniotico "false"
checkbox Esplenograma "false"
checkbox celulas "false"
checkbox \) "false"
checkbox completo "false"
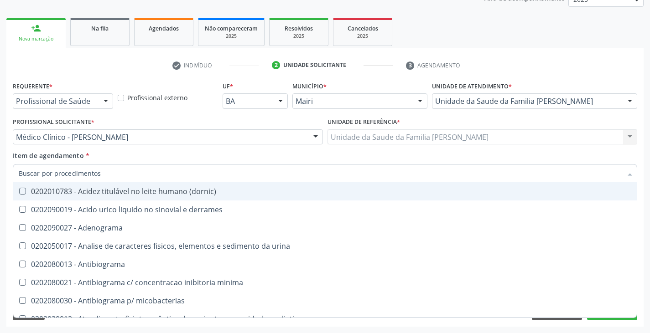
checkbox \(western-blot\) "false"
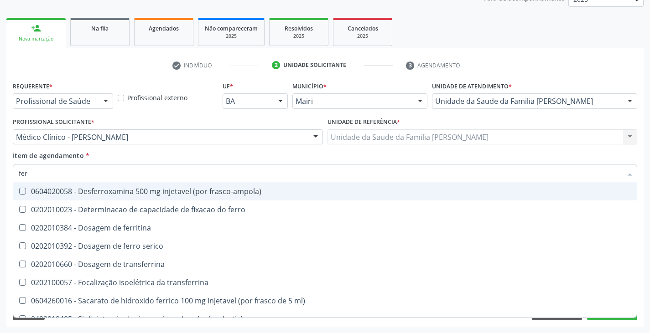
type input "ferr"
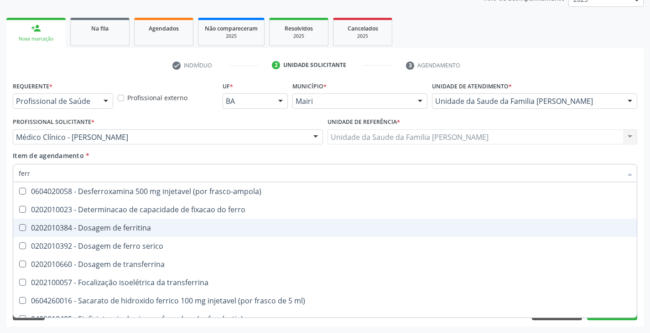
click at [88, 224] on div "0202010384 - Dosagem de ferritina" at bounding box center [325, 227] width 613 height 7
checkbox ferritina "true"
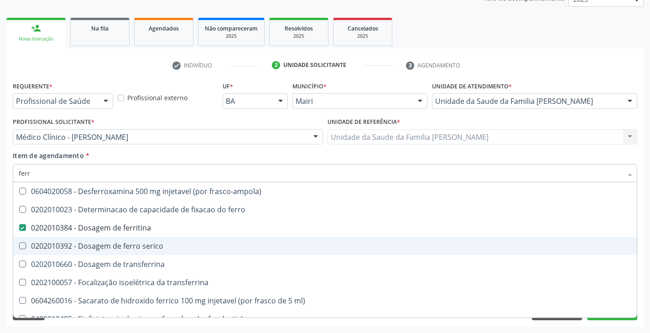
click at [95, 246] on div "0202010392 - Dosagem de ferro serico" at bounding box center [325, 246] width 613 height 7
checkbox serico "true"
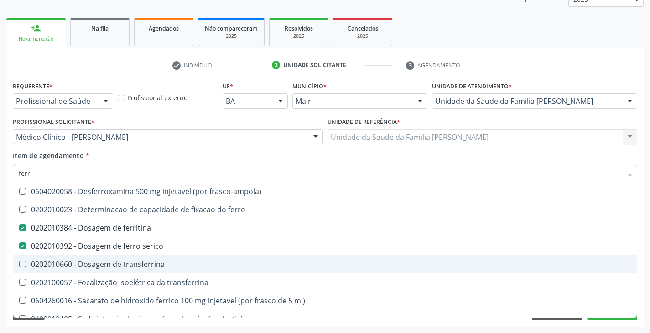
click at [106, 262] on div "0202010660 - Dosagem de transferrina" at bounding box center [325, 264] width 613 height 7
checkbox transferrina "true"
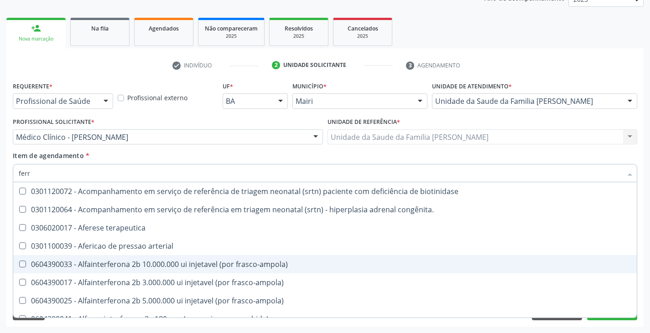
type input "fer"
checkbox terapeutica "false"
checkbox arterial "false"
checkbox frasco-ampola\) "false"
type input "fe"
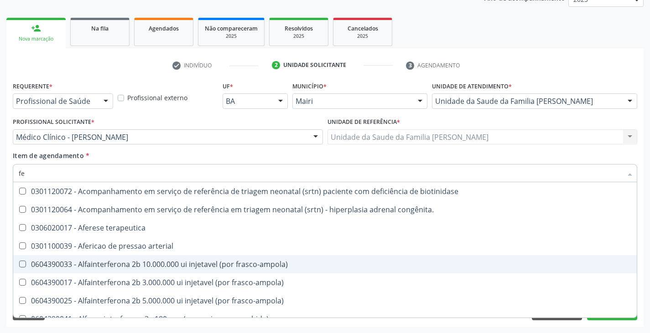
checkbox ferritina "false"
checkbox serico "false"
checkbox transferrina "false"
checkbox interferencia "true"
checkbox inferior "true"
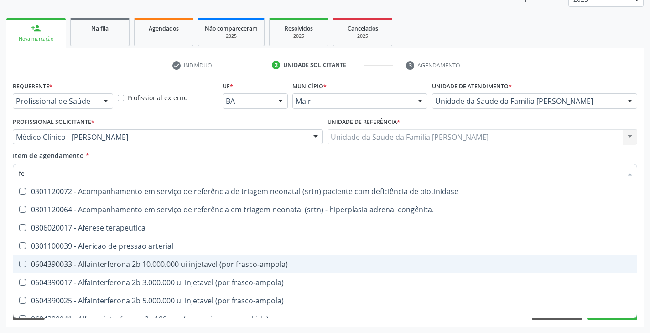
checkbox deferente "true"
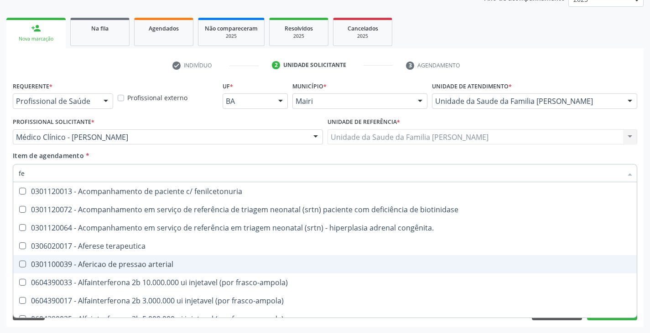
type input "f"
checkbox ferritina "false"
checkbox serico "false"
checkbox transferrina "false"
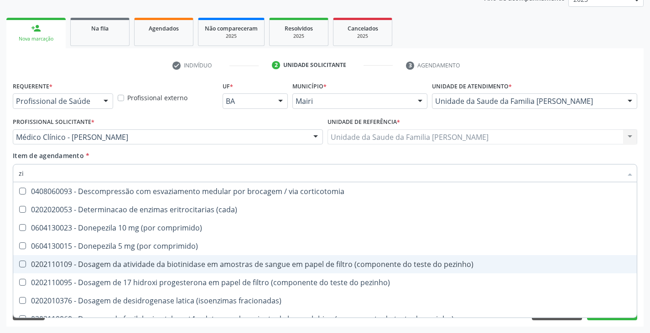
type input "zin"
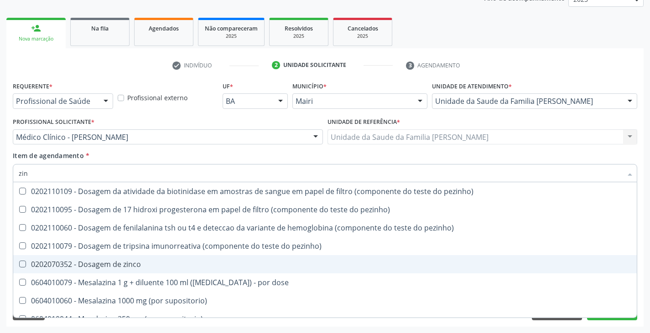
click at [106, 262] on div "0202070352 - Dosagem de zinco" at bounding box center [325, 264] width 613 height 7
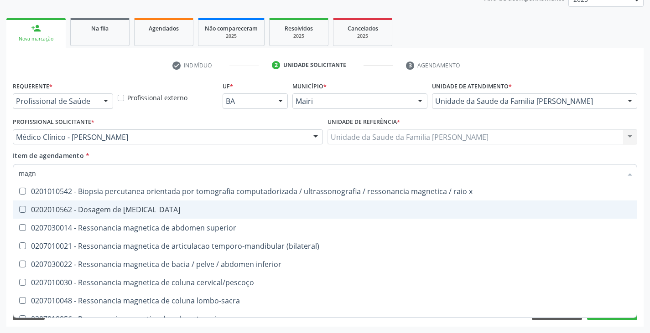
click at [97, 211] on div "0202010562 - Dosagem de [MEDICAL_DATA]" at bounding box center [325, 209] width 613 height 7
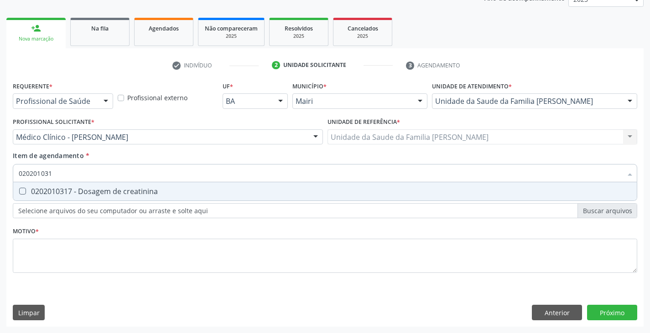
click at [108, 193] on div "0202010317 - Dosagem de creatinina" at bounding box center [325, 191] width 613 height 7
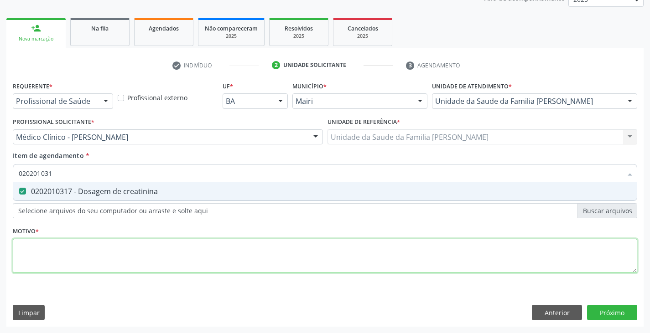
click at [92, 265] on div "Requerente * Profissional de Saúde Profissional de Saúde Paciente Nenhum result…" at bounding box center [325, 182] width 624 height 207
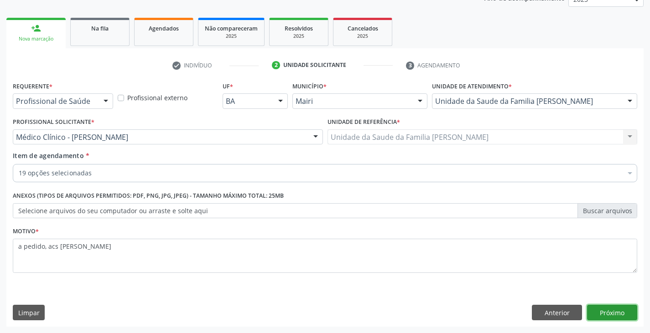
click at [625, 317] on button "Próximo" at bounding box center [612, 313] width 50 height 16
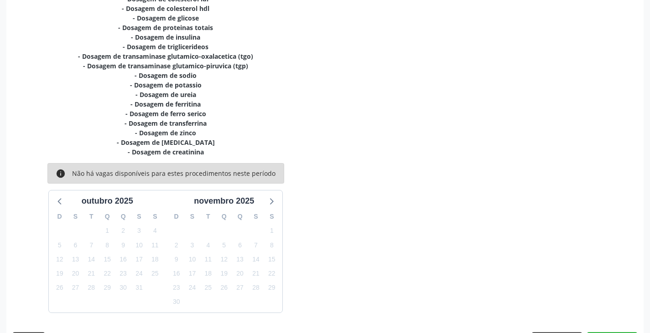
scroll to position [263, 0]
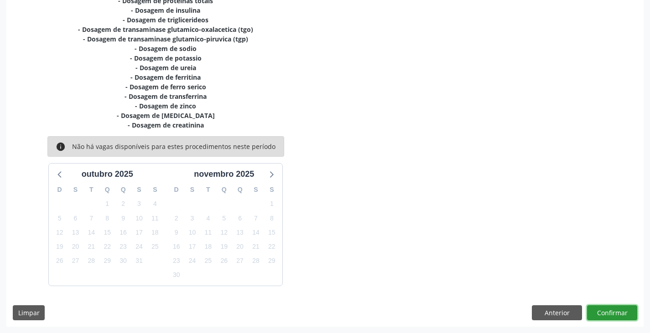
click at [618, 316] on button "Confirmar" at bounding box center [612, 314] width 50 height 16
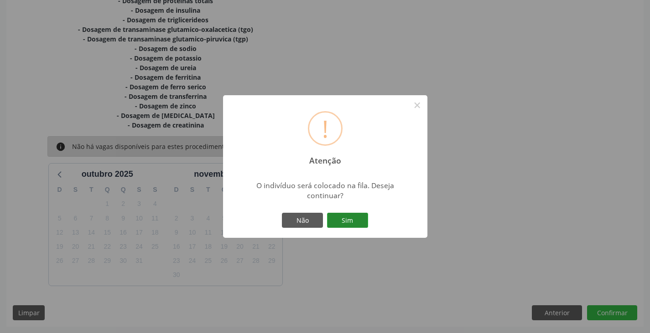
click at [349, 219] on button "Sim" at bounding box center [347, 221] width 41 height 16
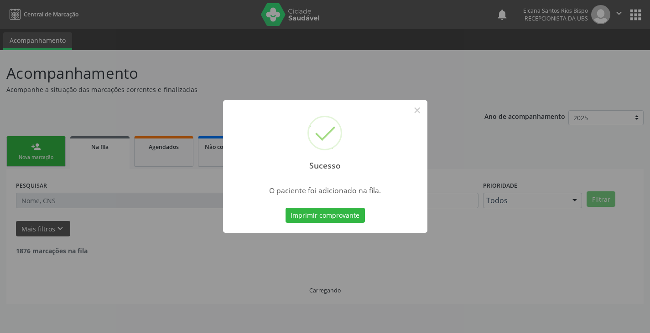
scroll to position [0, 0]
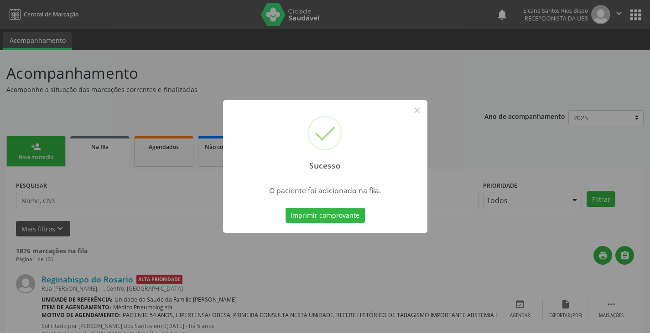
click at [349, 219] on button "Imprimir comprovante" at bounding box center [325, 216] width 79 height 16
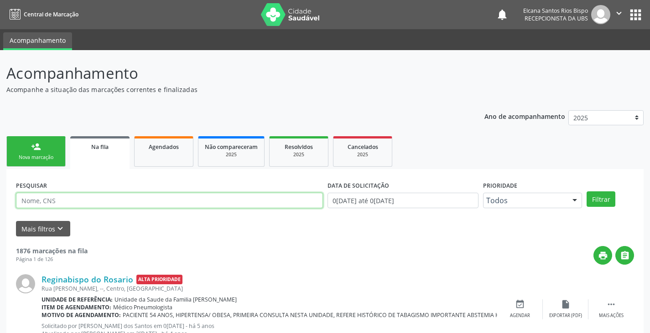
click at [114, 196] on input "text" at bounding box center [169, 201] width 307 height 16
paste input "706 8097 2711 9723"
click at [587, 192] on button "Filtrar" at bounding box center [601, 200] width 29 height 16
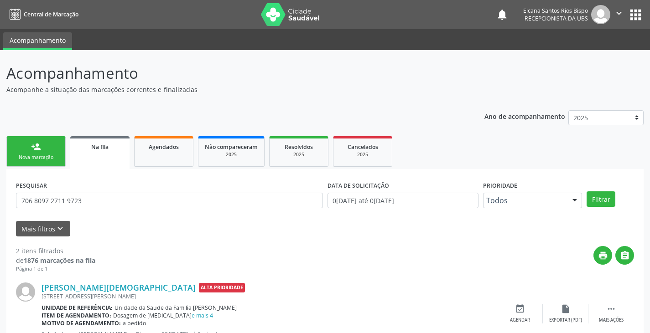
scroll to position [119, 0]
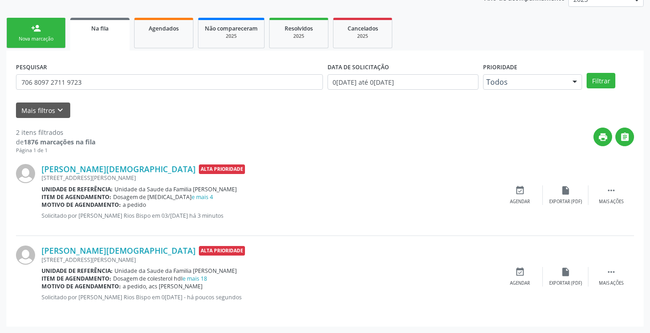
click at [42, 34] on link "person_add Nova marcação" at bounding box center [35, 33] width 59 height 31
click at [42, 34] on div "Acompanhamento Acompanhe a situação das marcações correntes e finalizadas Relat…" at bounding box center [325, 133] width 650 height 402
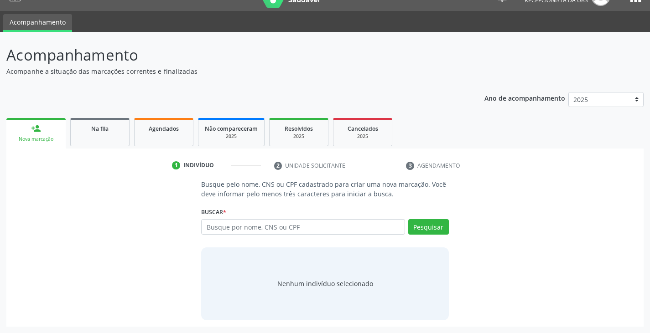
scroll to position [18, 0]
click at [92, 245] on div "Busque pelo nome, CNS ou CPF cadastrado para criar uma nova marcação. Você deve…" at bounding box center [325, 250] width 624 height 140
